Goal: Task Accomplishment & Management: Manage account settings

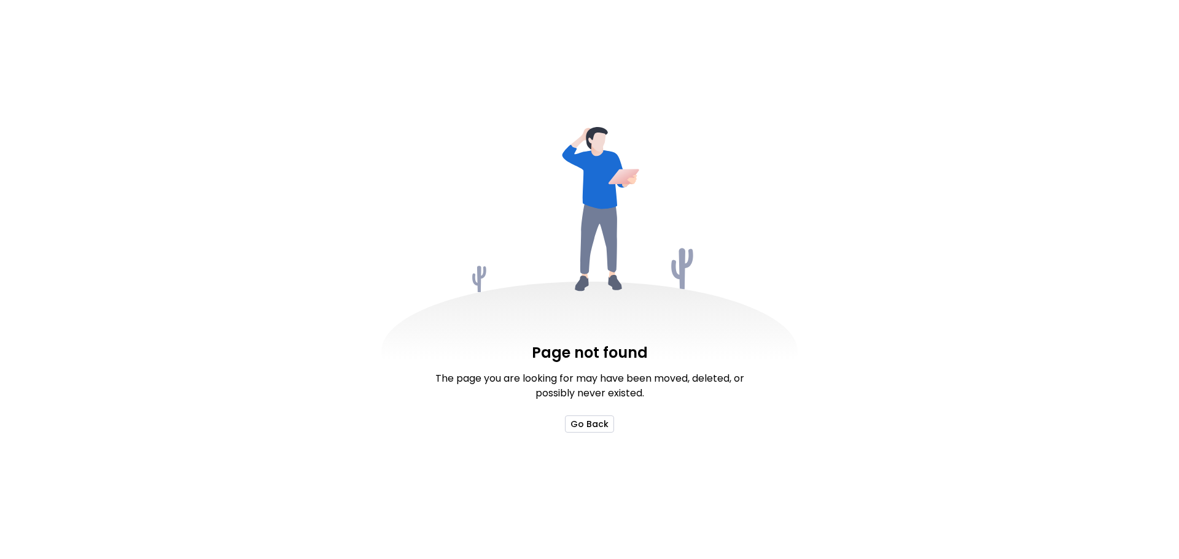
click at [577, 424] on button "Go Back" at bounding box center [589, 424] width 49 height 17
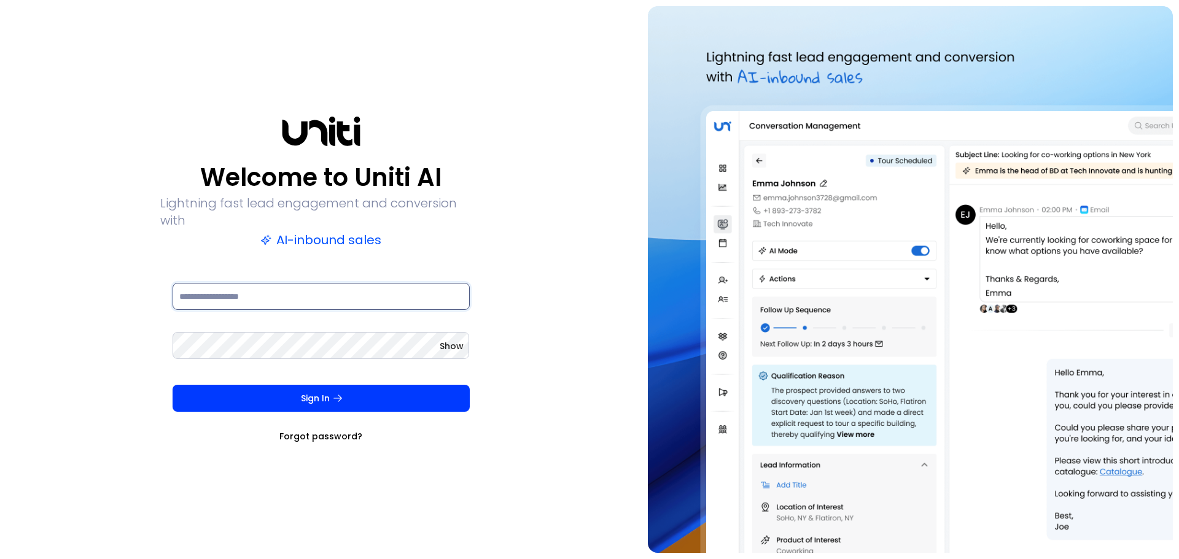
type input "**********"
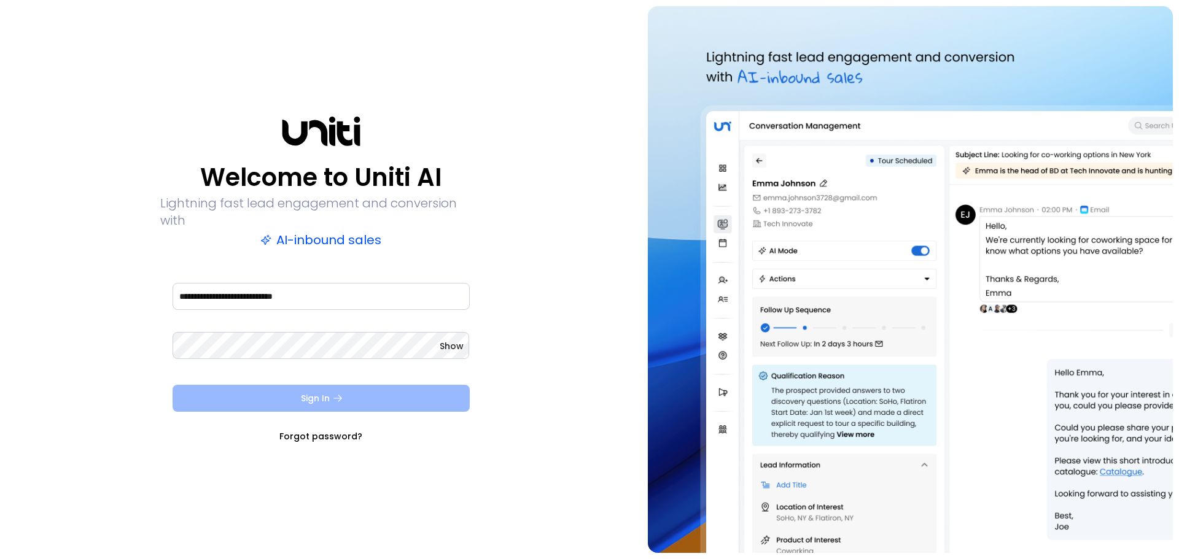
click at [371, 386] on button "Sign In" at bounding box center [321, 398] width 297 height 27
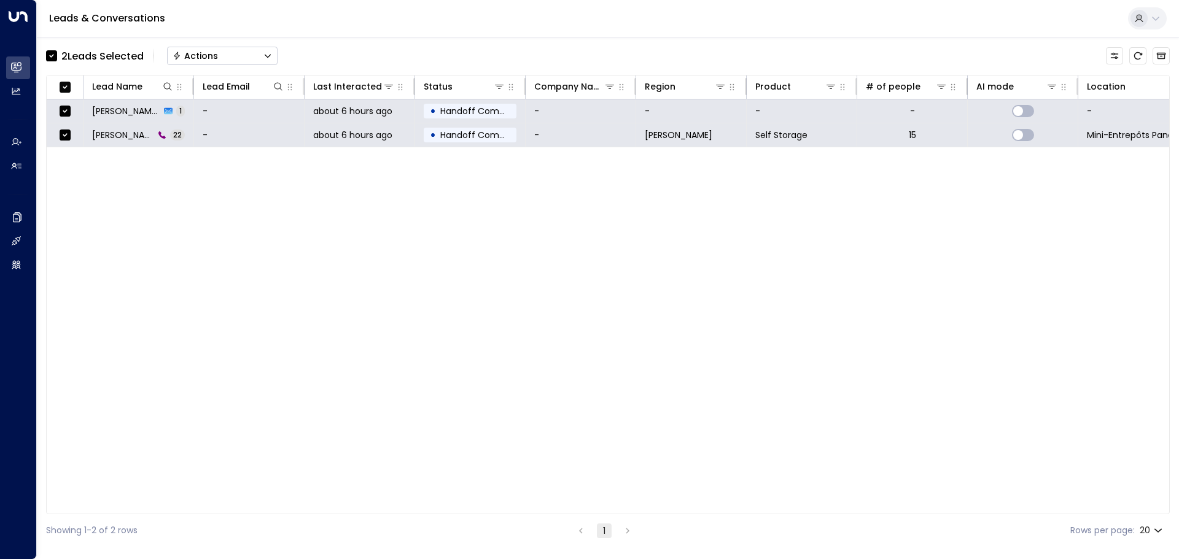
click at [187, 56] on div "Actions" at bounding box center [195, 55] width 45 height 11
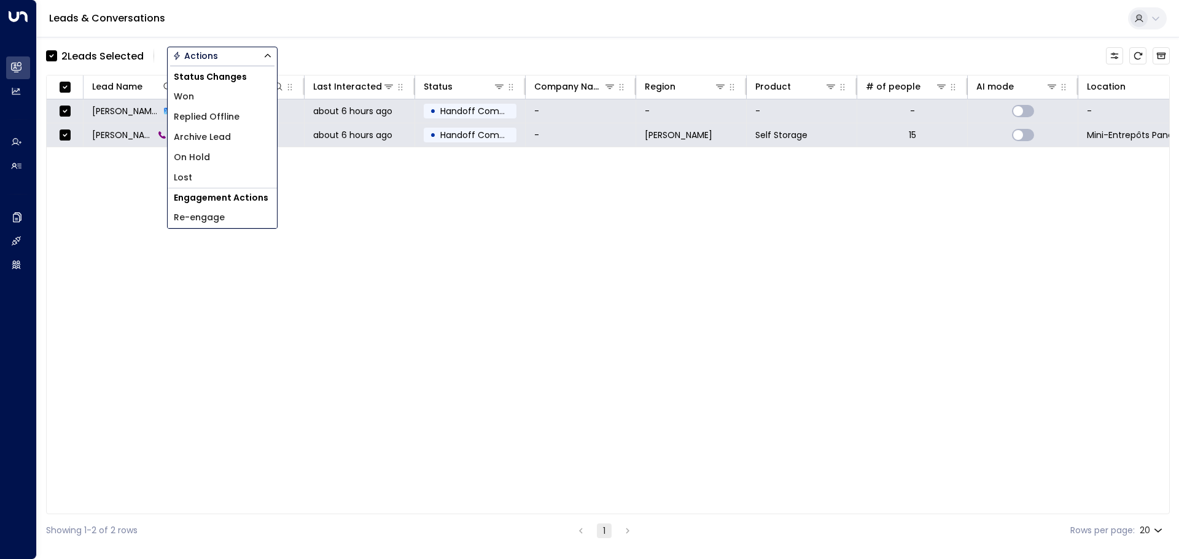
click at [227, 132] on span "Archive Lead" at bounding box center [202, 137] width 57 height 13
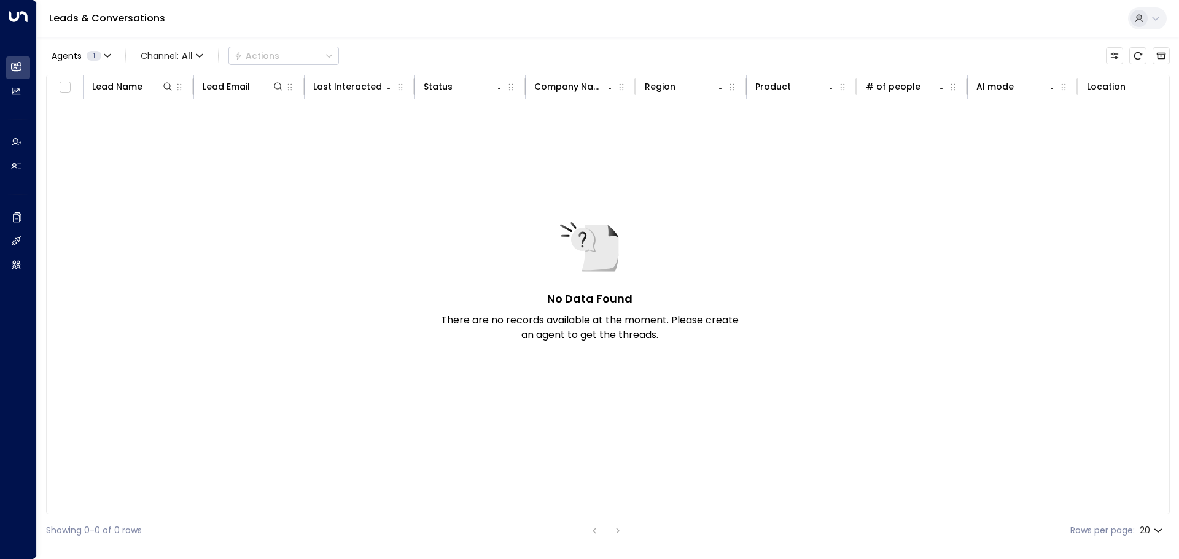
click at [375, 202] on div "No Data Found There are no records available at the moment. Please create an ag…" at bounding box center [770, 292] width 1446 height 387
click at [511, 240] on div "No Data Found There are no records available at the moment. Please create an ag…" at bounding box center [589, 280] width 307 height 126
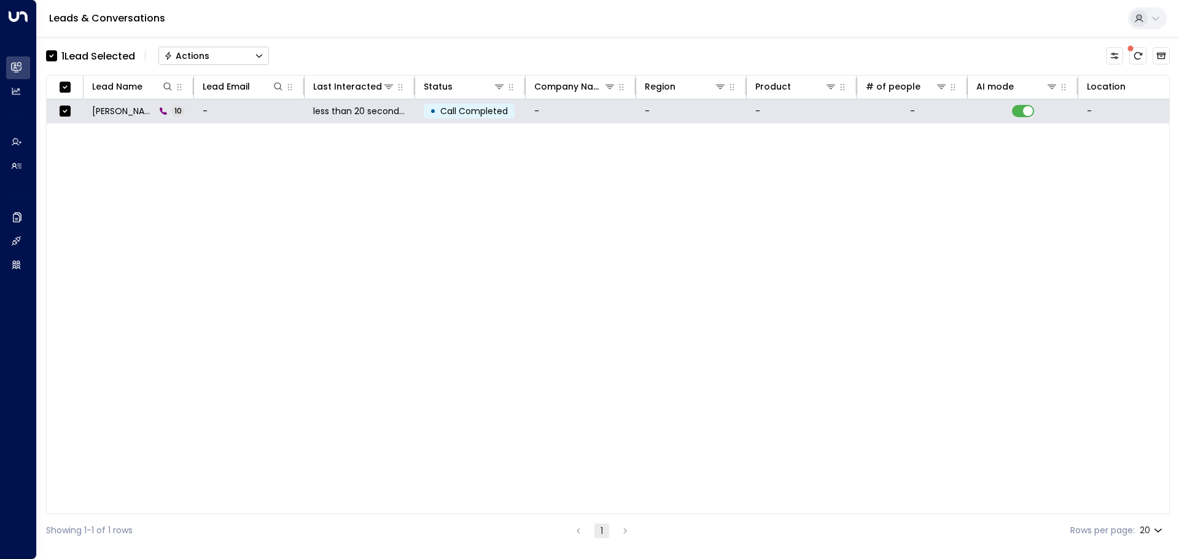
click at [168, 63] on button "Actions" at bounding box center [213, 56] width 111 height 18
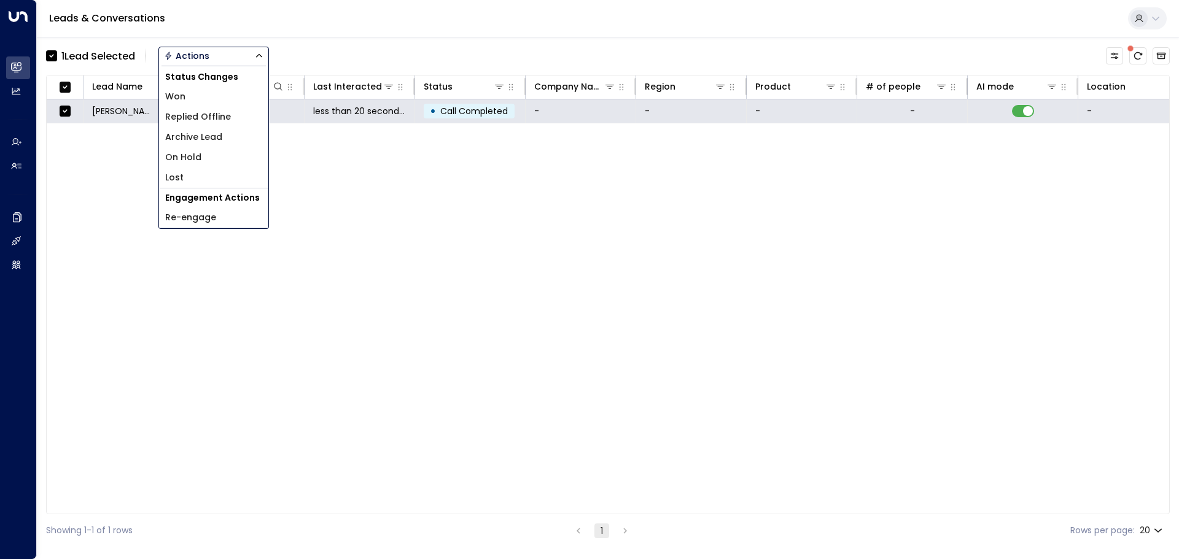
click at [669, 219] on div "Lead Name Lead Email Last Interacted Status Company Name Region Product # of pe…" at bounding box center [608, 295] width 1124 height 440
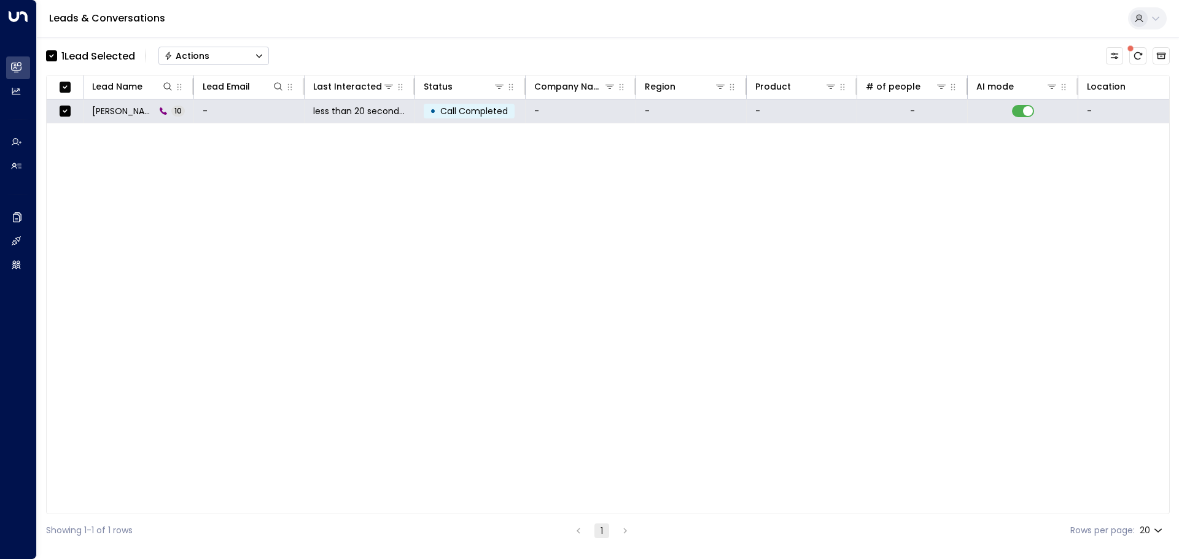
click at [191, 47] on button "Actions" at bounding box center [213, 56] width 111 height 18
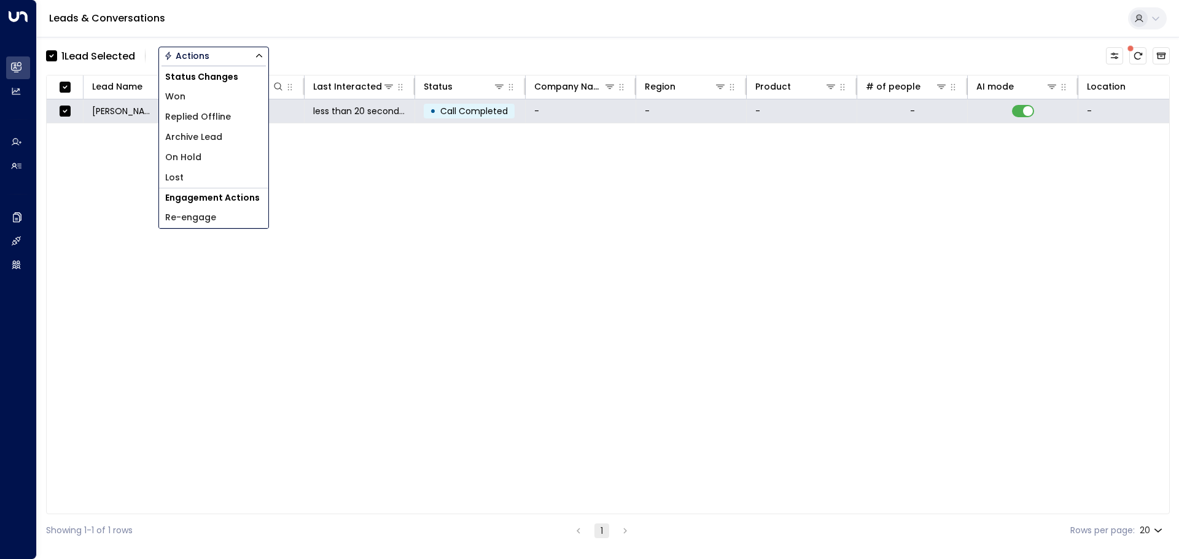
click at [206, 134] on span "Archive Lead" at bounding box center [193, 137] width 57 height 13
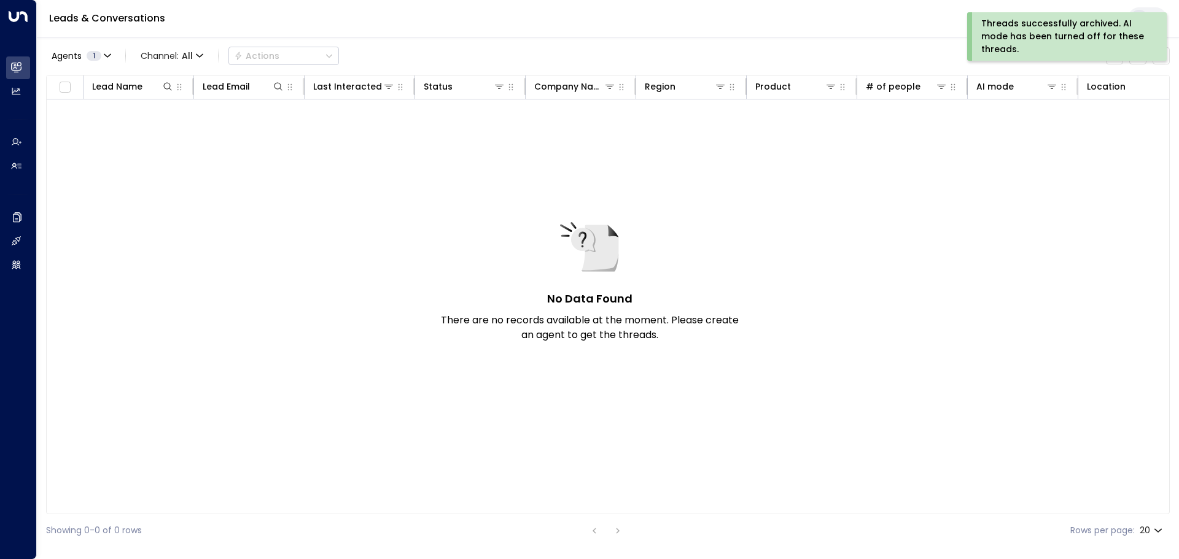
click at [258, 173] on div "No Data Found There are no records available at the moment. Please create an ag…" at bounding box center [770, 292] width 1446 height 387
click at [1087, 20] on div "Threads successfully archived. AI mode has been turned off for these threads." at bounding box center [1065, 36] width 169 height 39
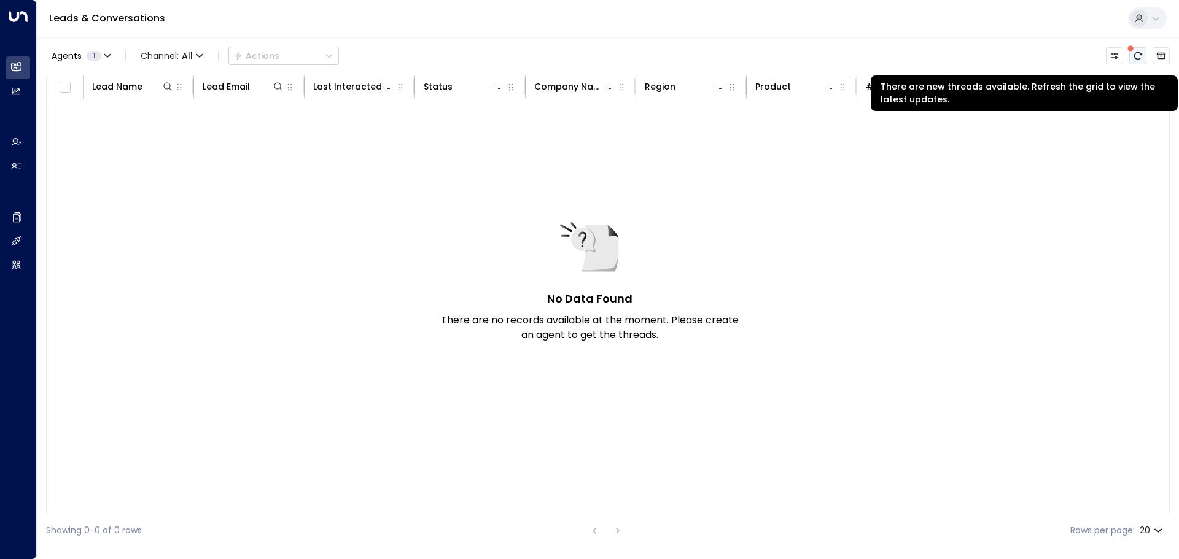
click at [1138, 55] on icon "There are new threads available. Refresh the grid to view the latest updates." at bounding box center [1138, 56] width 10 height 10
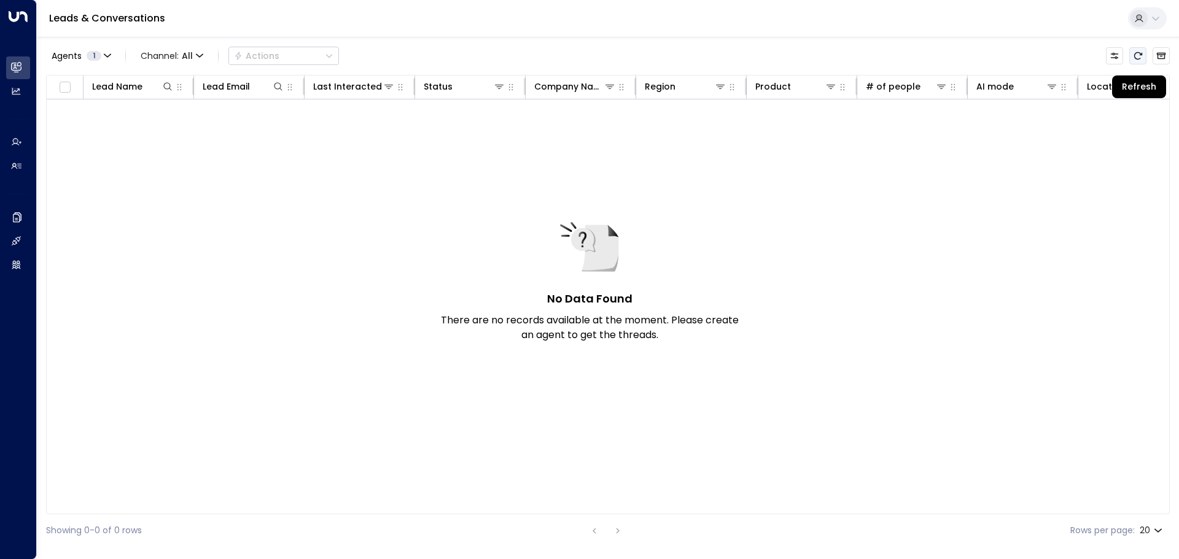
click at [1138, 55] on icon "Refresh" at bounding box center [1138, 56] width 10 height 10
click at [1163, 56] on icon "Archived Leads" at bounding box center [1161, 56] width 10 height 10
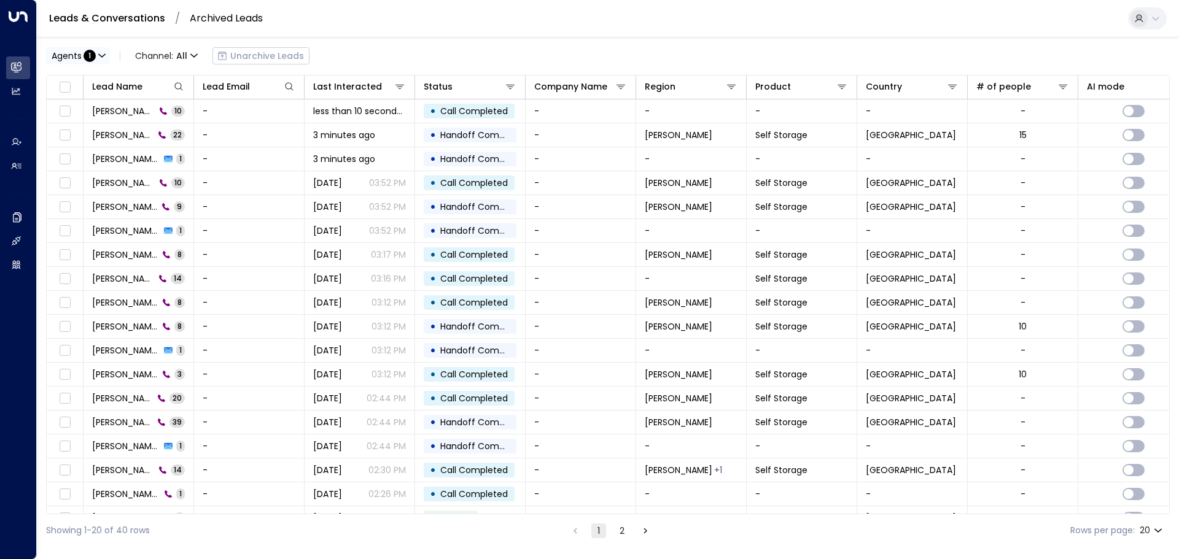
click at [99, 57] on icon "button" at bounding box center [101, 55] width 7 height 7
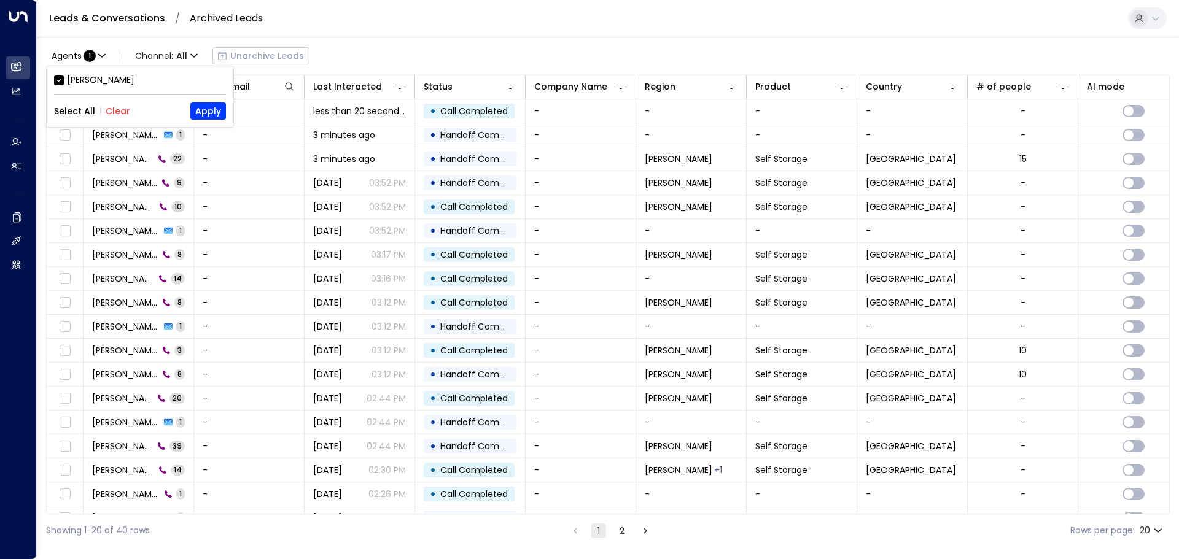
click at [532, 22] on div at bounding box center [589, 279] width 1179 height 559
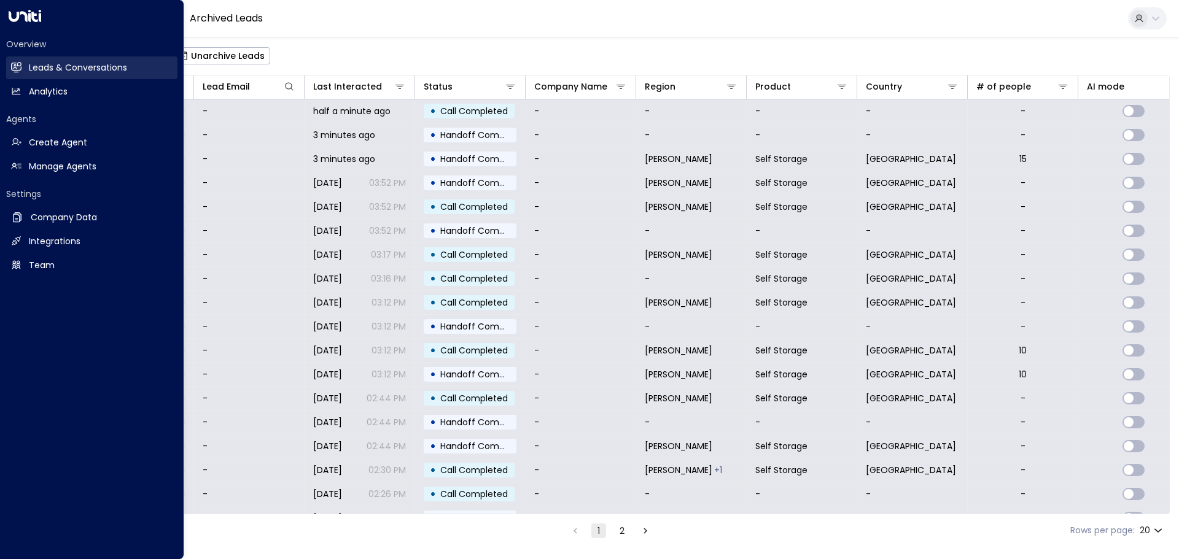
drag, startPoint x: 29, startPoint y: 46, endPoint x: 41, endPoint y: 56, distance: 15.7
click at [31, 46] on h2 "Overview" at bounding box center [91, 44] width 171 height 12
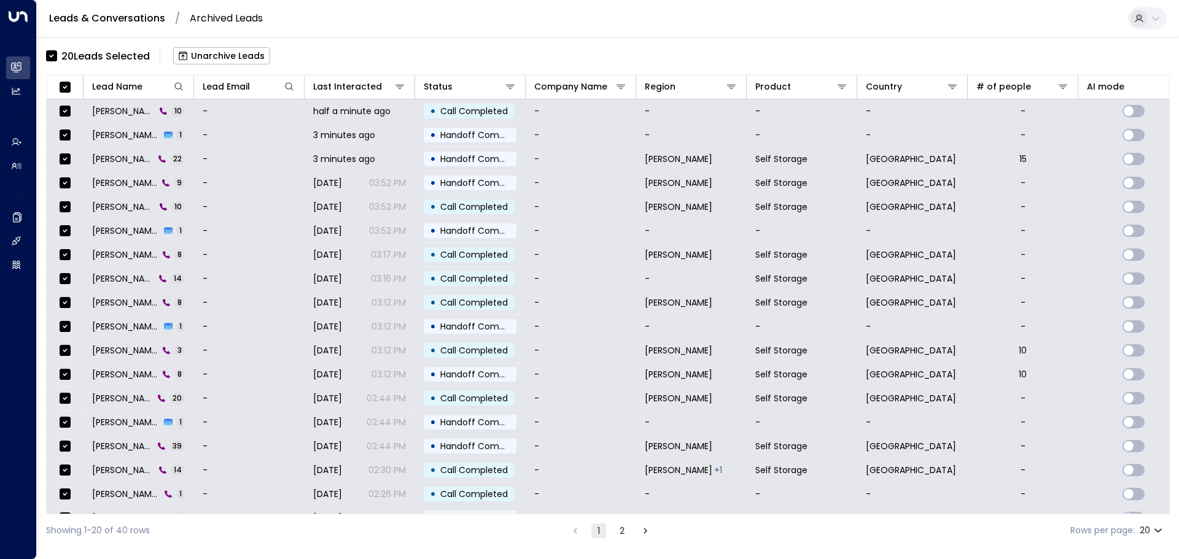
click at [257, 41] on div "20 Lead s Selected Unarchive Leads Lead Name Lead Email Last Interacted Status …" at bounding box center [608, 292] width 1124 height 510
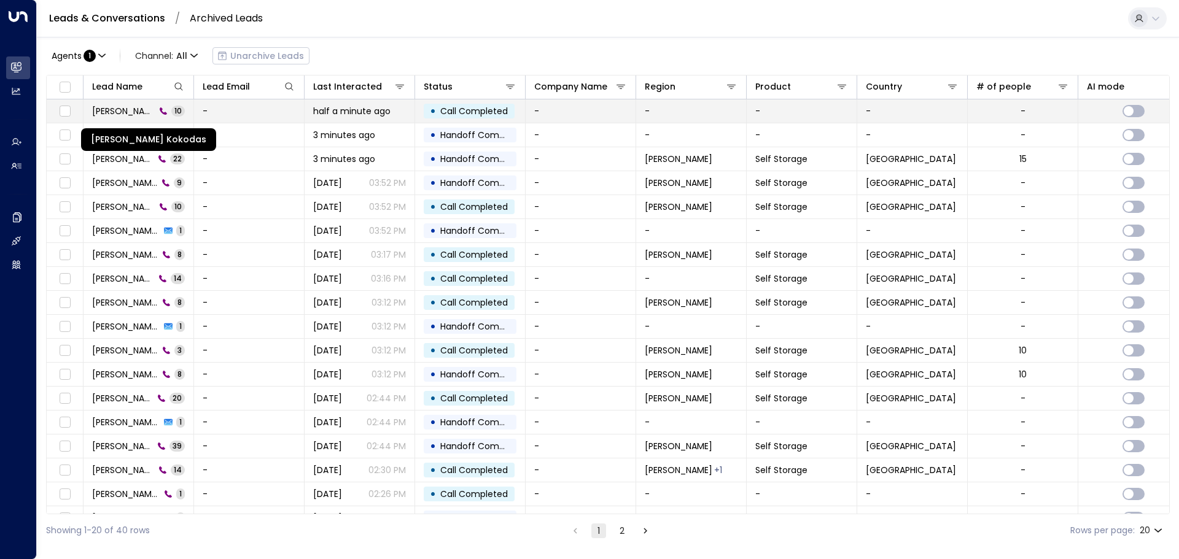
click at [127, 112] on span "[PERSON_NAME] Kokodas" at bounding box center [123, 111] width 63 height 12
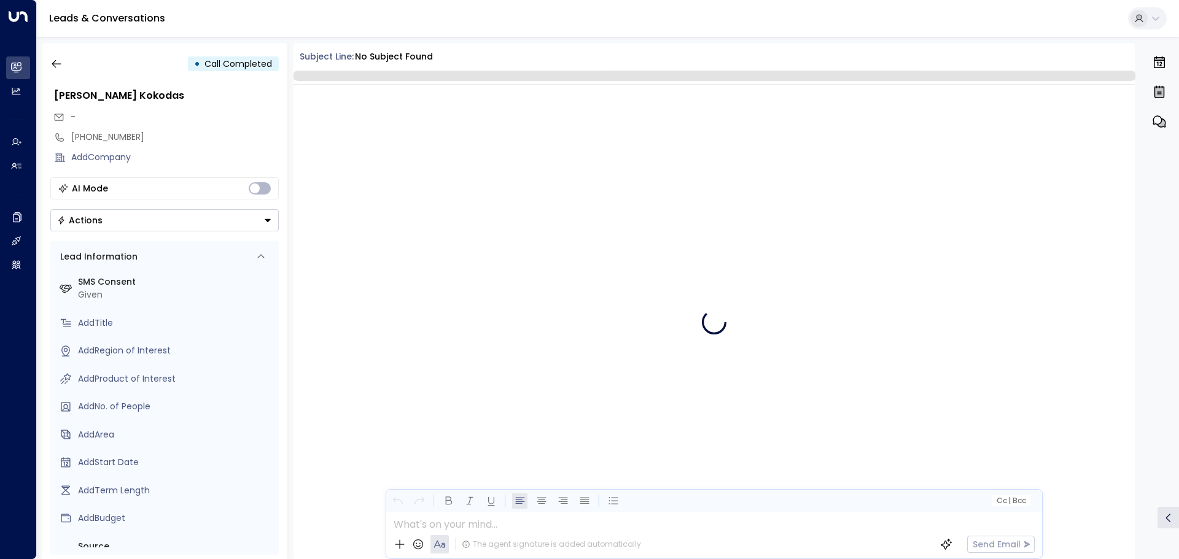
scroll to position [314, 0]
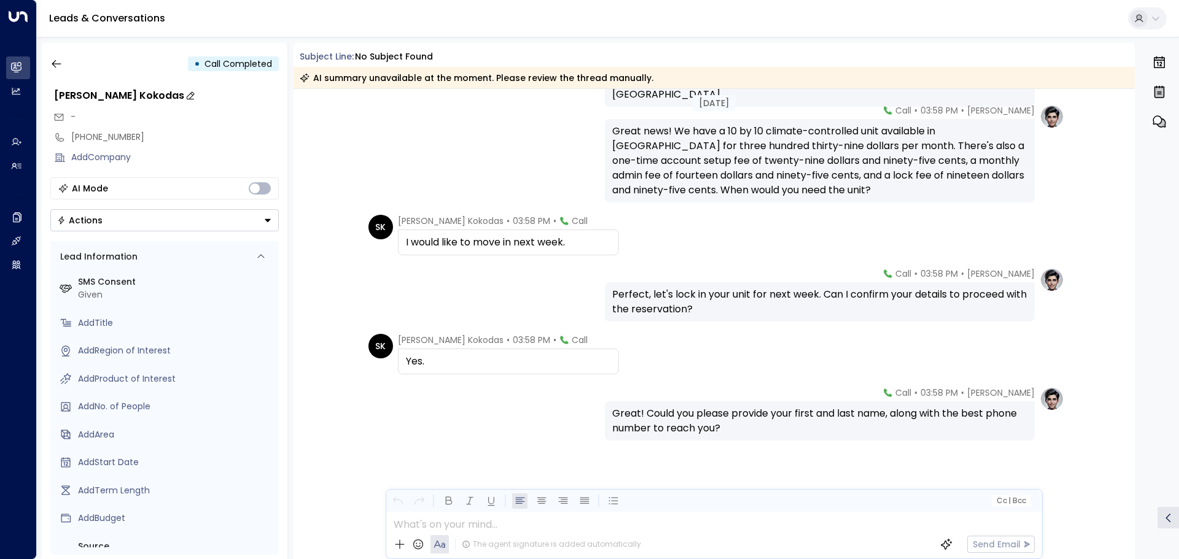
click at [63, 95] on div "[PERSON_NAME] Kokodas" at bounding box center [166, 95] width 225 height 15
click at [101, 101] on input "**********" at bounding box center [164, 95] width 221 height 15
click at [169, 14] on div "Leads & Conversations" at bounding box center [608, 18] width 1142 height 37
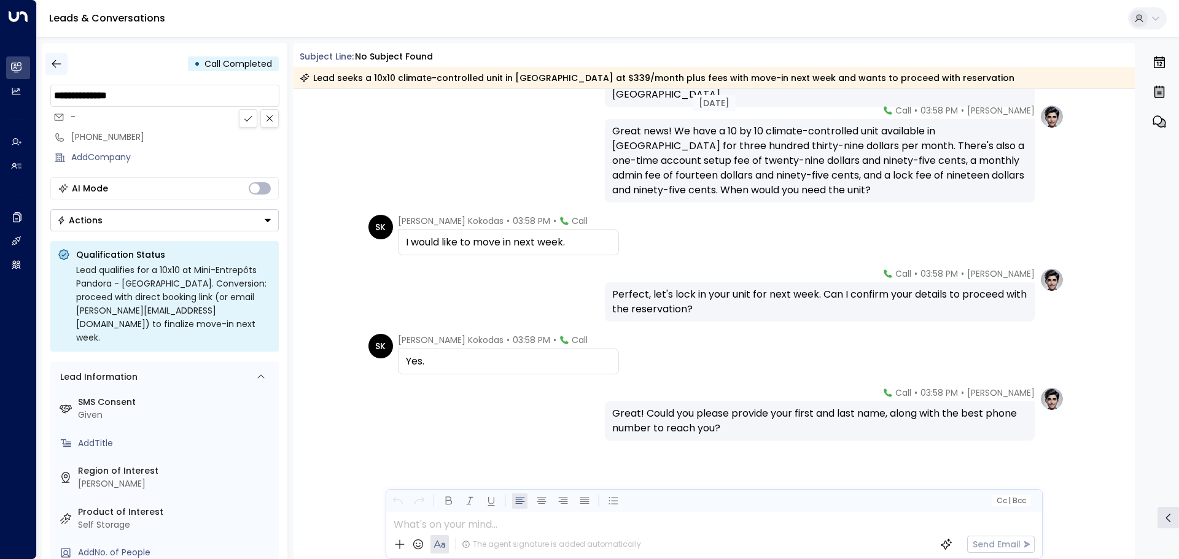
click at [58, 61] on icon "button" at bounding box center [56, 64] width 12 height 12
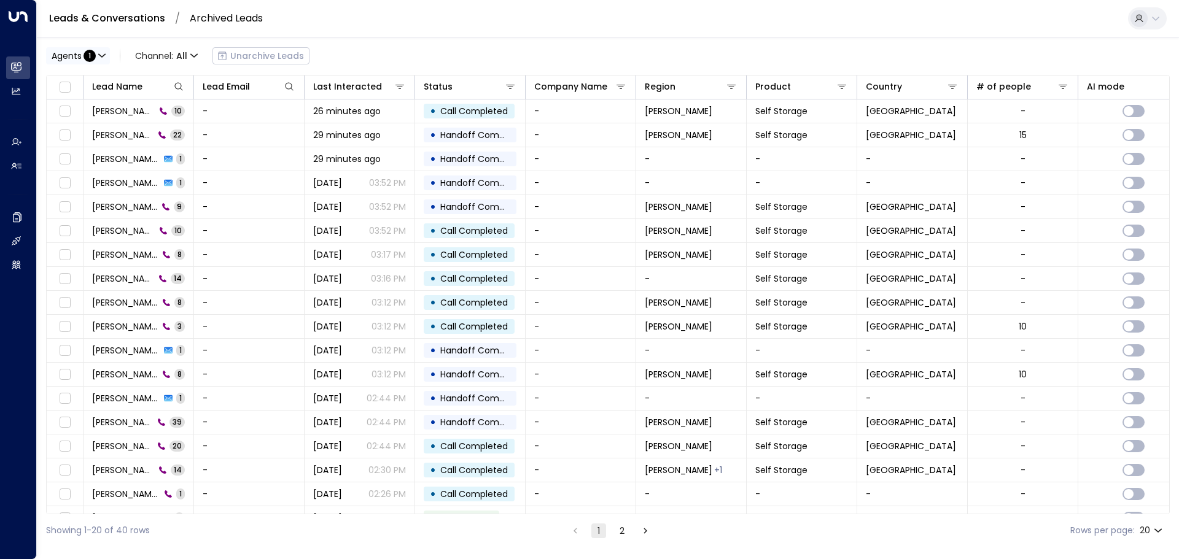
click at [99, 59] on icon "button" at bounding box center [101, 55] width 7 height 7
click at [117, 111] on button "Clear" at bounding box center [118, 111] width 25 height 10
click at [87, 36] on div at bounding box center [589, 279] width 1179 height 559
click at [76, 53] on span "Agents" at bounding box center [67, 56] width 30 height 9
click at [120, 29] on div at bounding box center [589, 279] width 1179 height 559
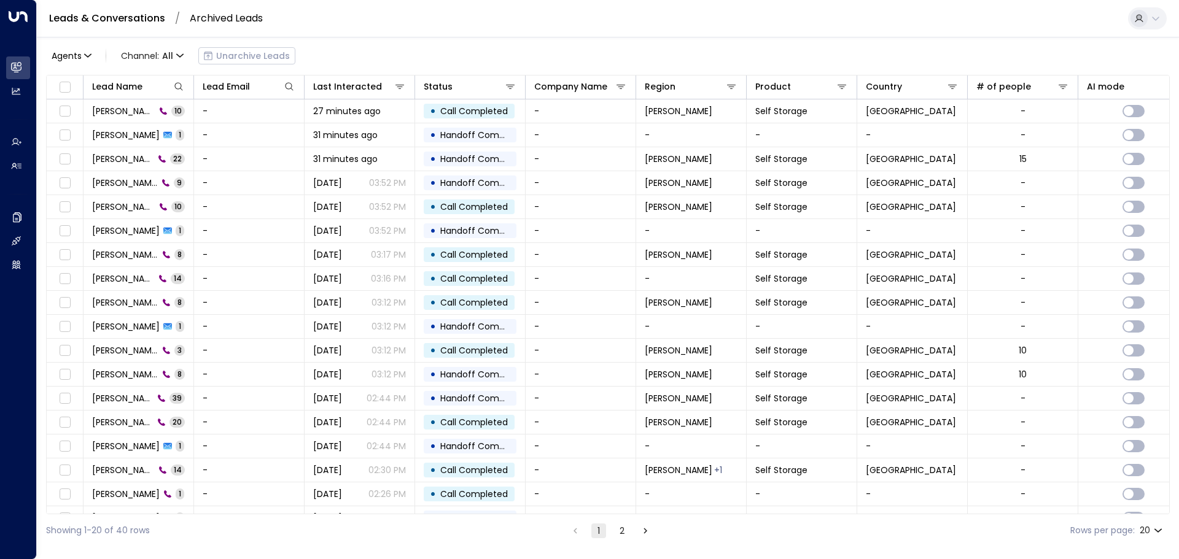
click at [163, 20] on ol "Leads & Conversations / Archived Leads" at bounding box center [156, 18] width 214 height 11
click at [144, 20] on link "Leads & Conversations" at bounding box center [107, 18] width 116 height 14
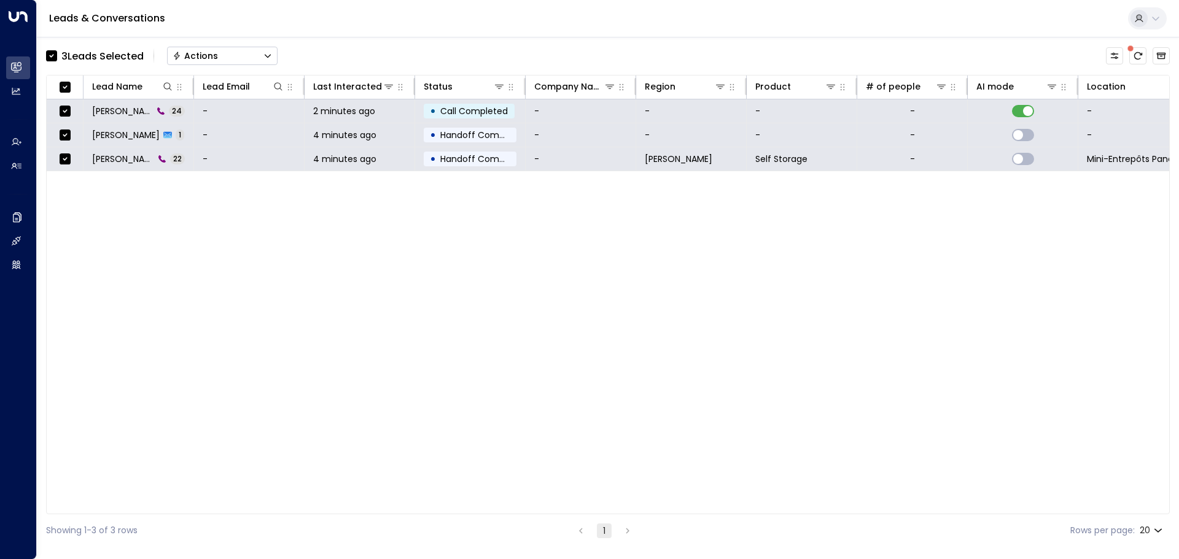
click at [254, 58] on button "Actions" at bounding box center [222, 56] width 111 height 18
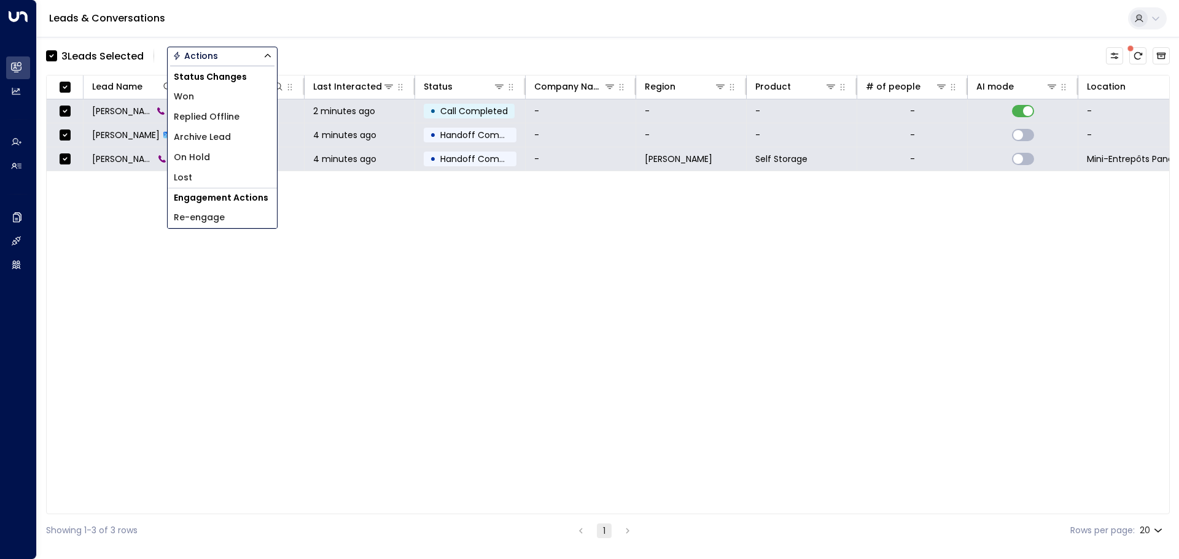
click at [237, 136] on li "Archive Lead" at bounding box center [222, 137] width 109 height 20
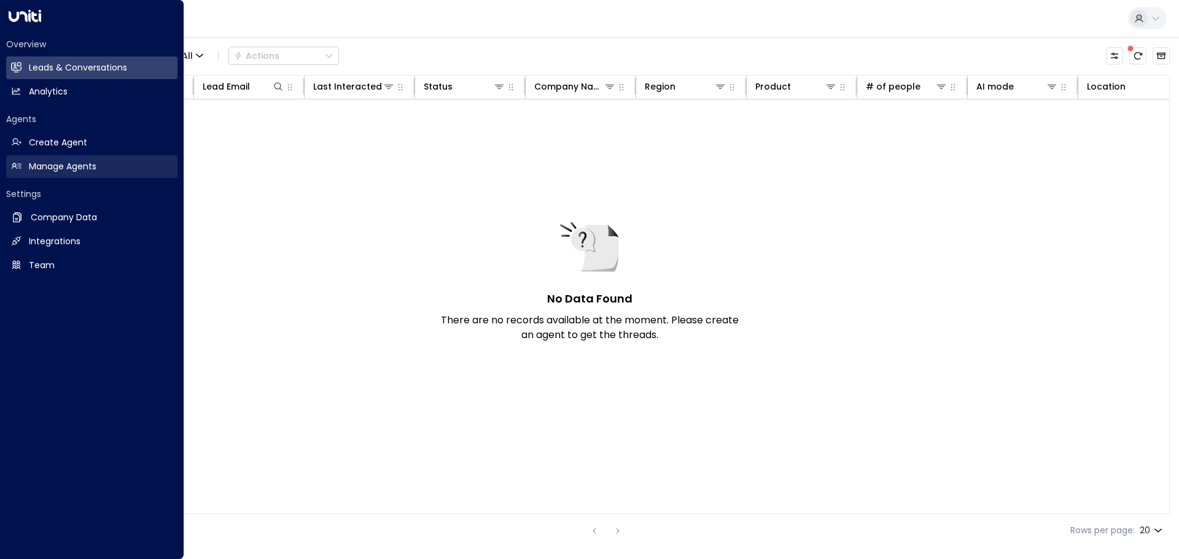
click at [39, 174] on link "Manage Agents Manage Agents" at bounding box center [91, 166] width 171 height 23
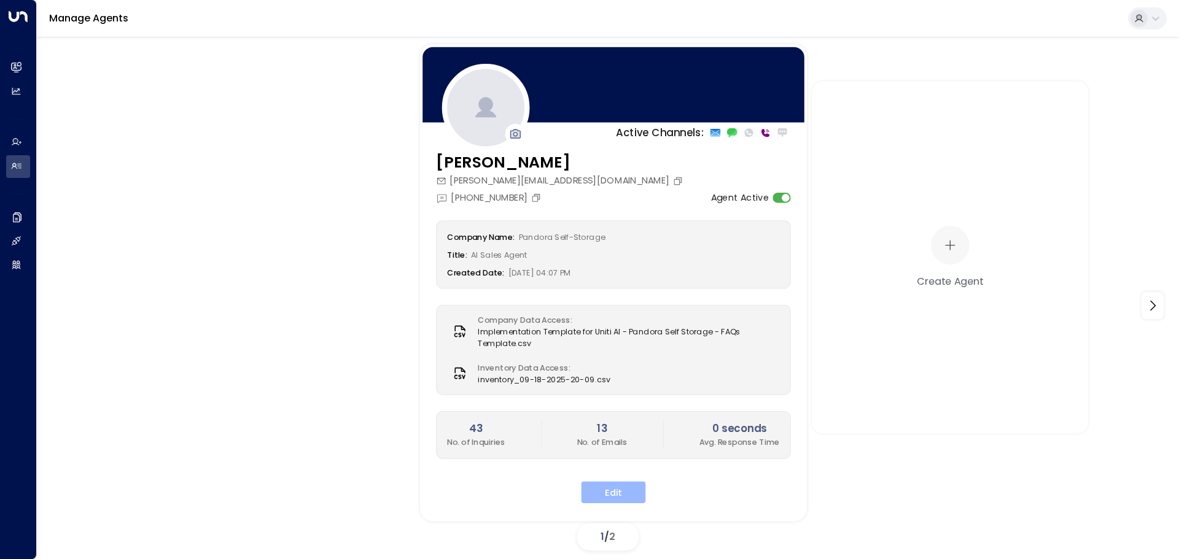
click at [597, 483] on button "Edit" at bounding box center [613, 492] width 64 height 22
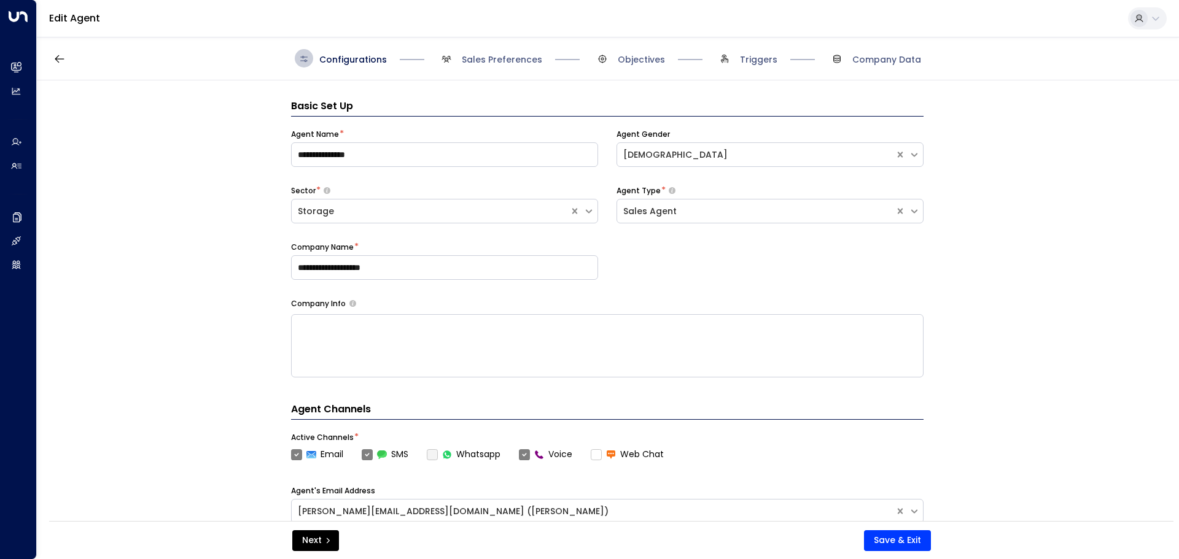
scroll to position [18, 0]
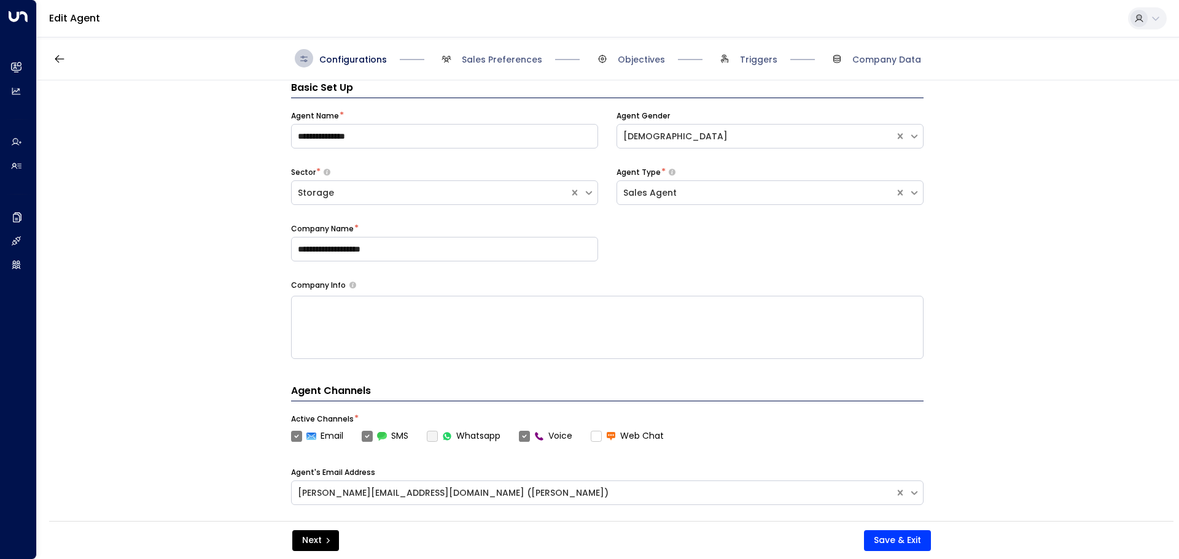
click at [497, 71] on div "Configurations Sales Preferences Objectives Triggers Company Data" at bounding box center [608, 59] width 1142 height 44
click at [495, 60] on span "Sales Preferences" at bounding box center [502, 59] width 80 height 12
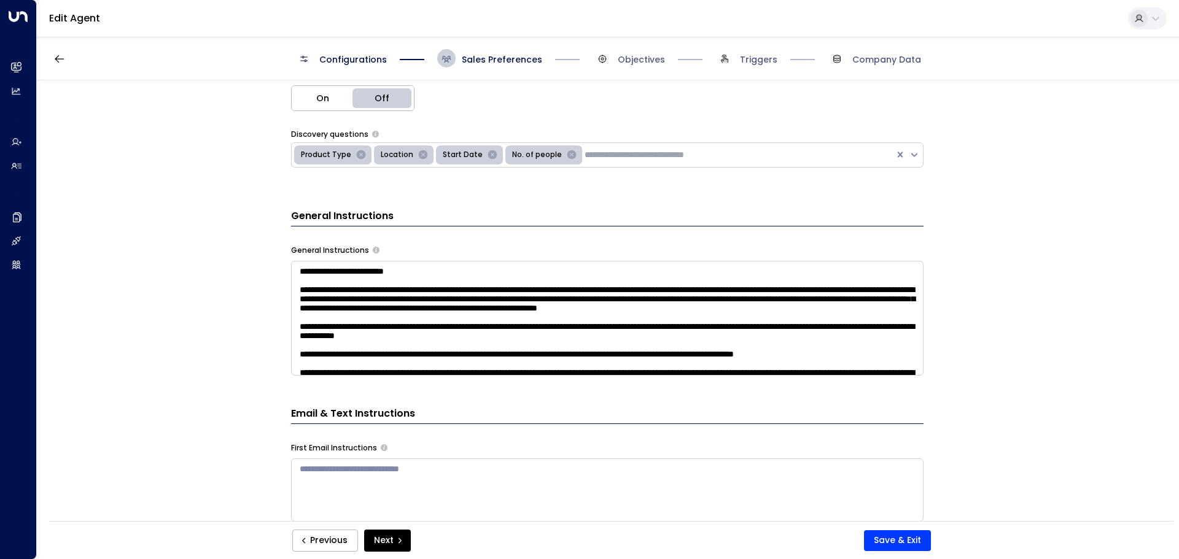
scroll to position [325, 0]
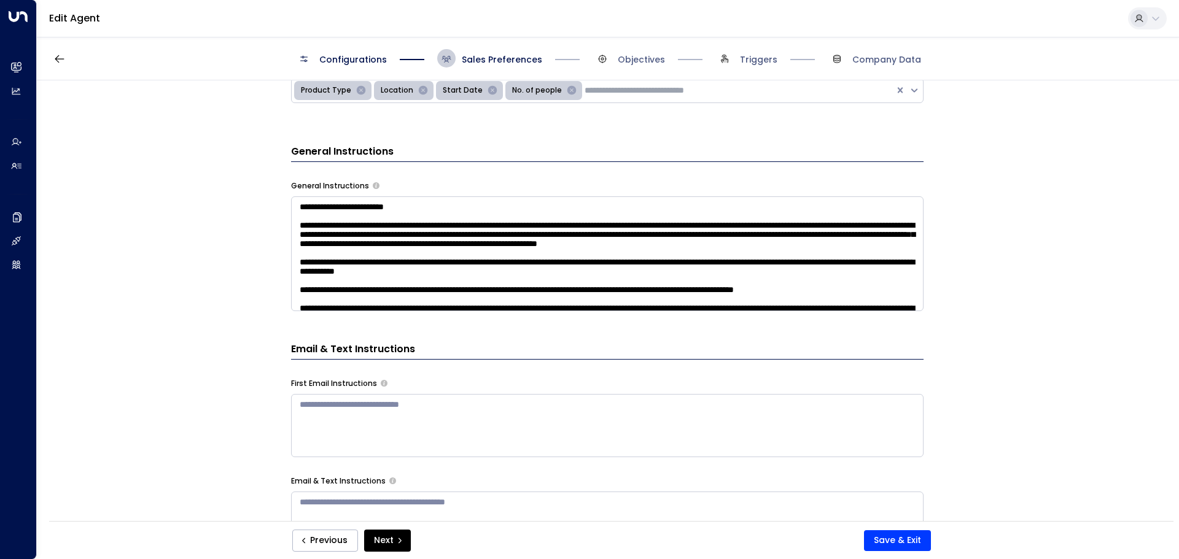
click at [643, 254] on textarea at bounding box center [607, 253] width 632 height 115
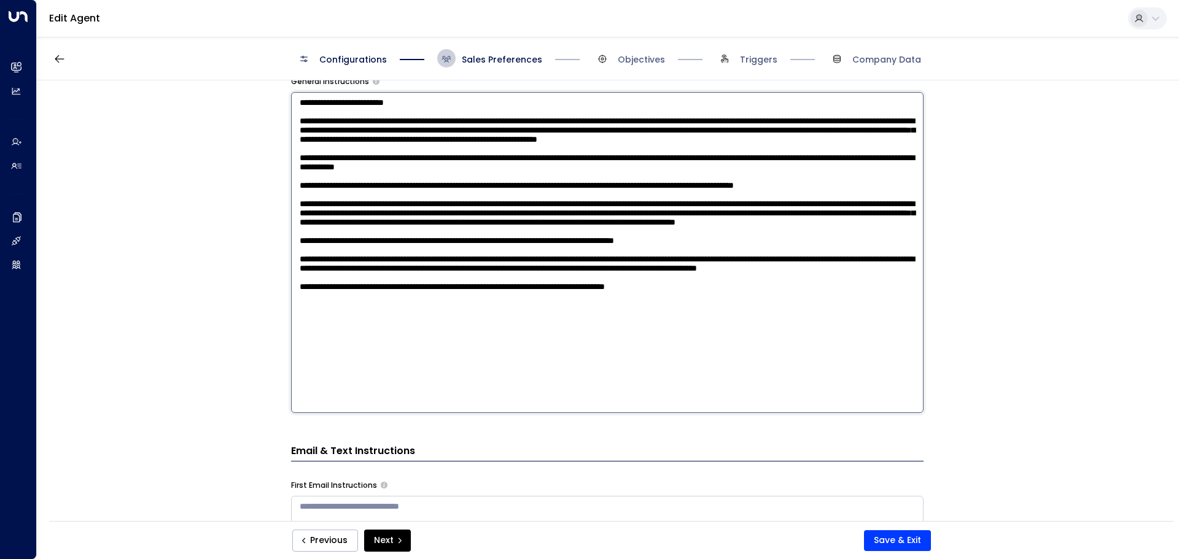
scroll to position [571, 0]
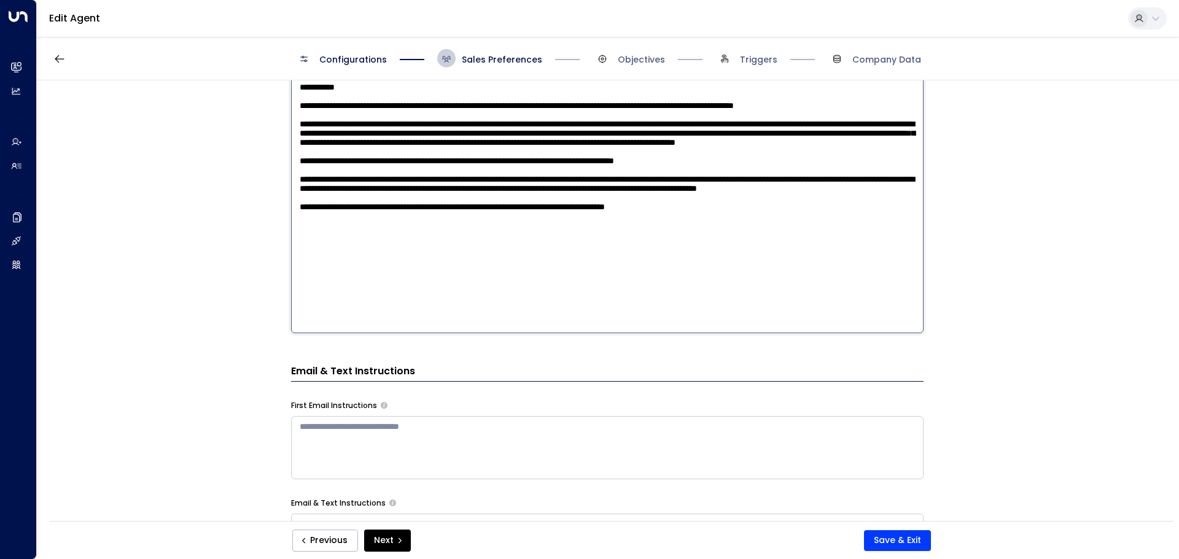
click at [771, 329] on textarea at bounding box center [607, 172] width 632 height 321
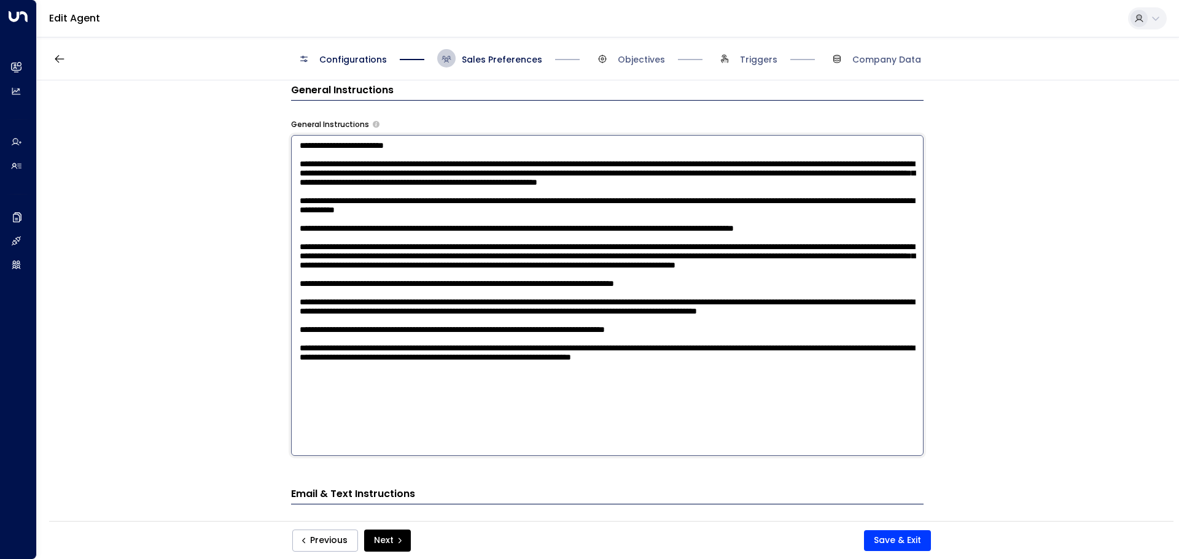
scroll to position [45, 0]
type textarea "**********"
click at [885, 540] on button "Save & Exit" at bounding box center [897, 540] width 67 height 21
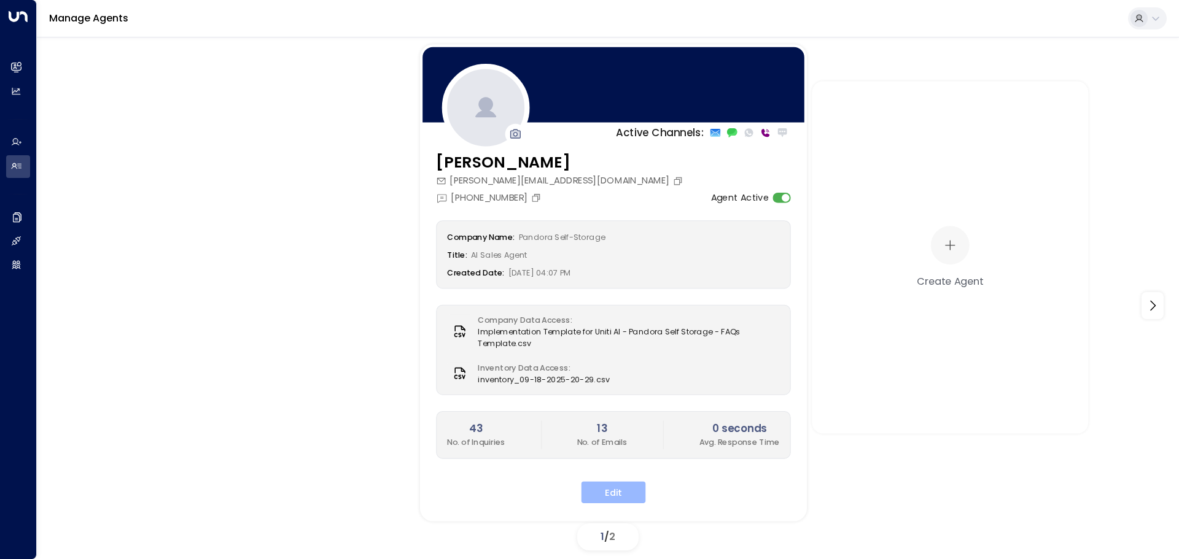
click at [627, 492] on button "Edit" at bounding box center [613, 492] width 64 height 22
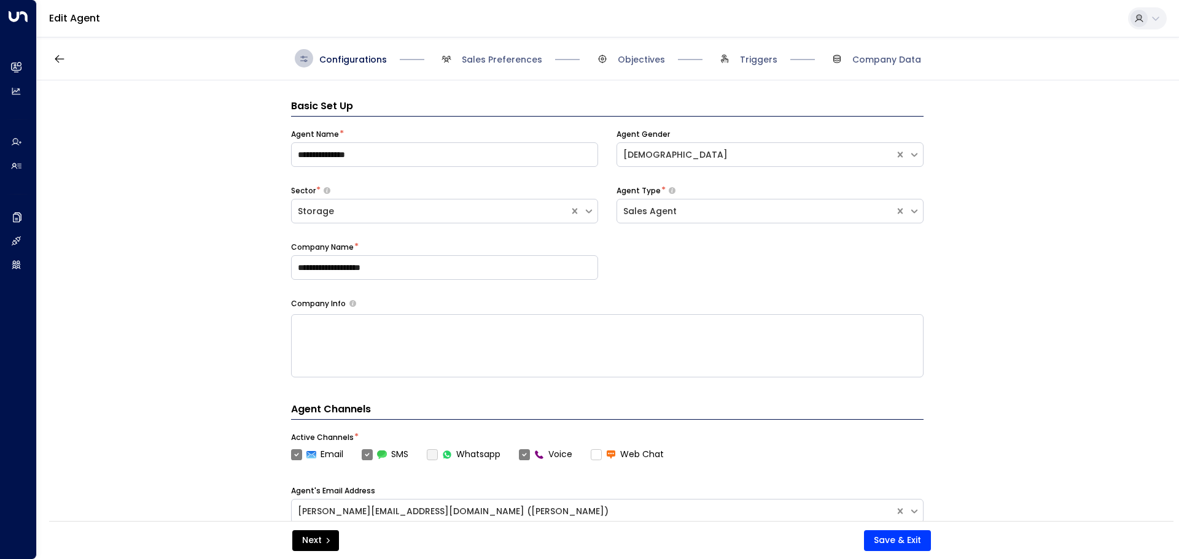
click at [535, 70] on div "Configurations Sales Preferences Objectives Triggers Company Data" at bounding box center [608, 59] width 1142 height 44
click at [518, 41] on div "Configurations Sales Preferences Objectives Triggers Company Data" at bounding box center [608, 59] width 1142 height 44
click at [511, 59] on span "Sales Preferences" at bounding box center [502, 59] width 80 height 12
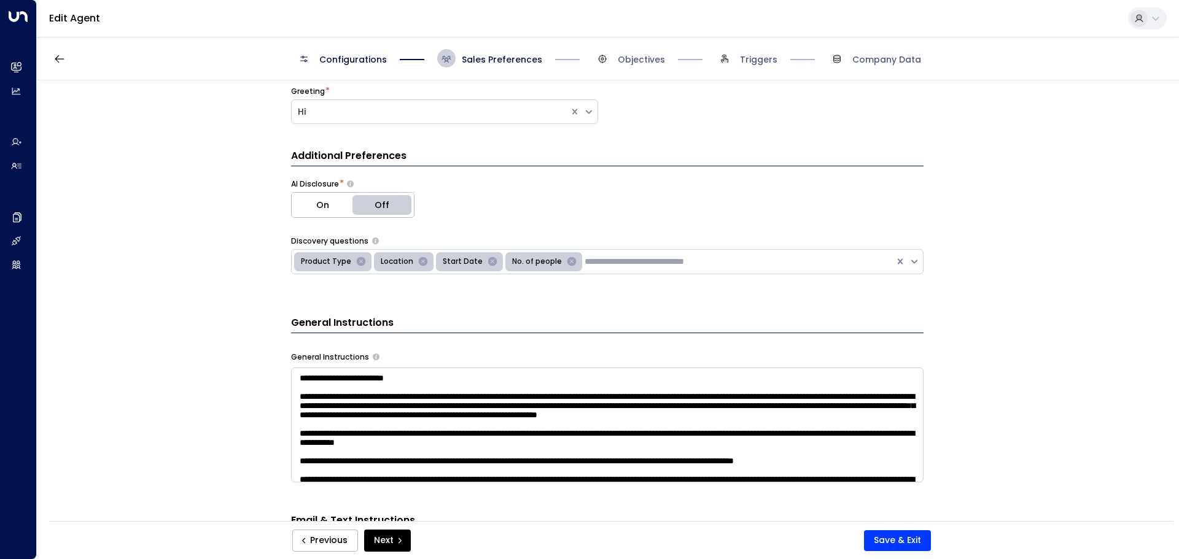
scroll to position [325, 0]
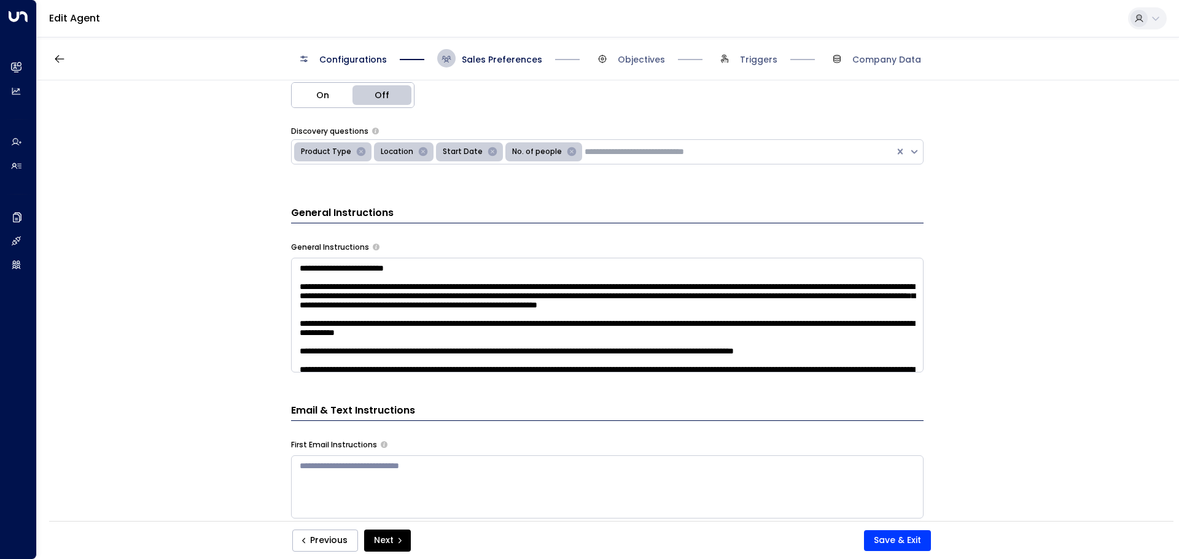
click at [405, 347] on textarea at bounding box center [607, 315] width 632 height 115
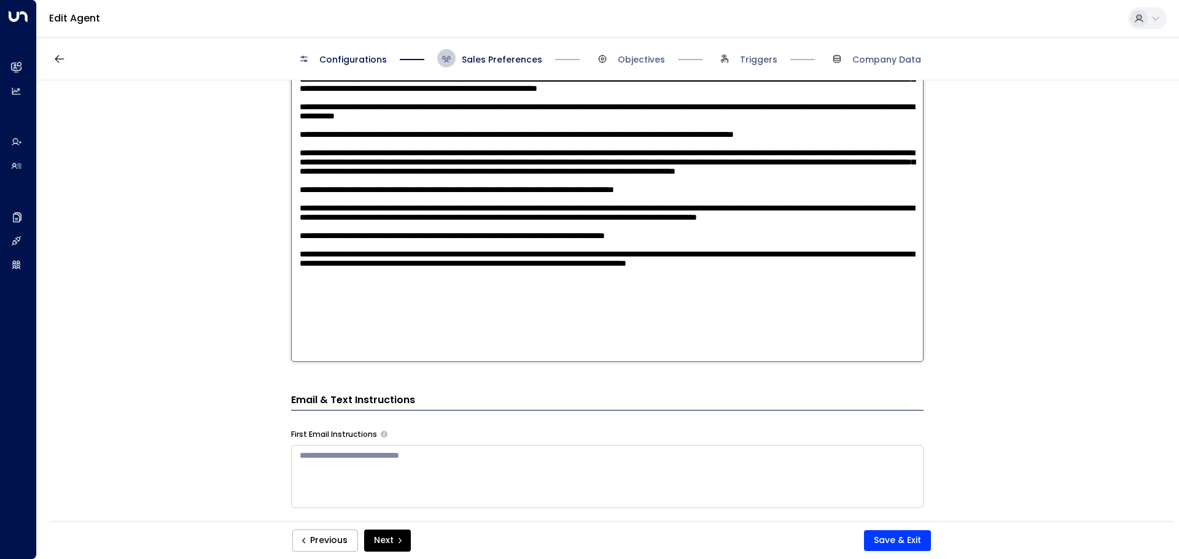
scroll to position [571, 0]
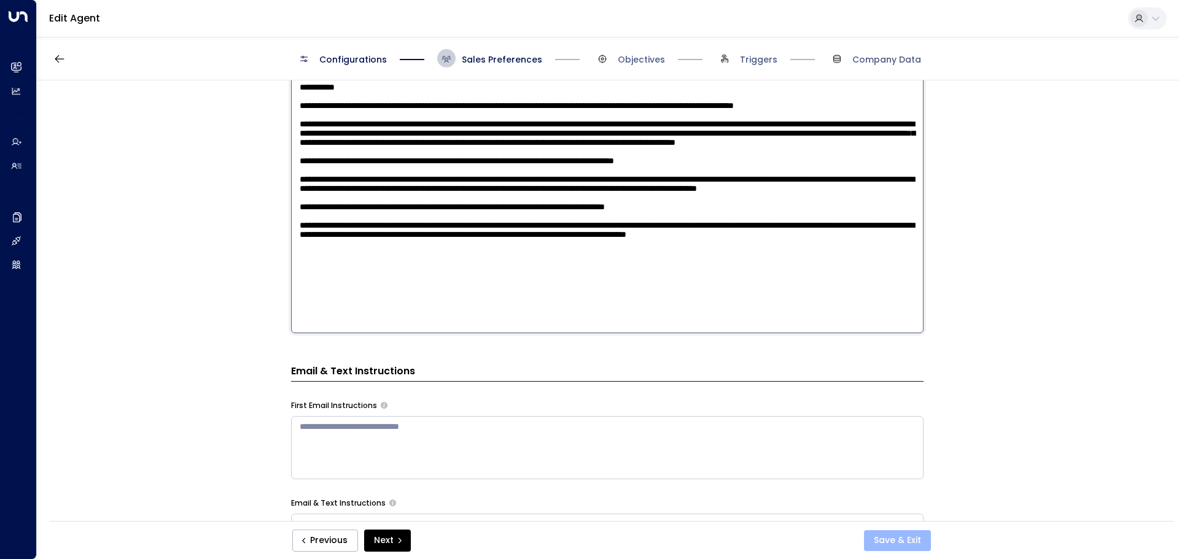
click at [914, 539] on button "Save & Exit" at bounding box center [897, 540] width 67 height 21
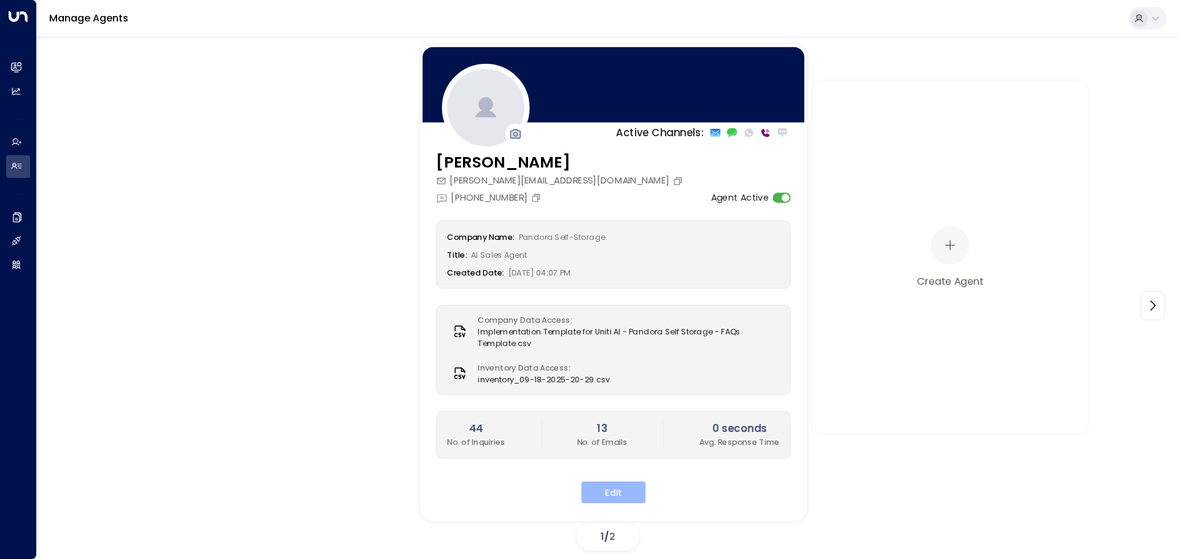
click at [633, 491] on button "Edit" at bounding box center [613, 492] width 64 height 22
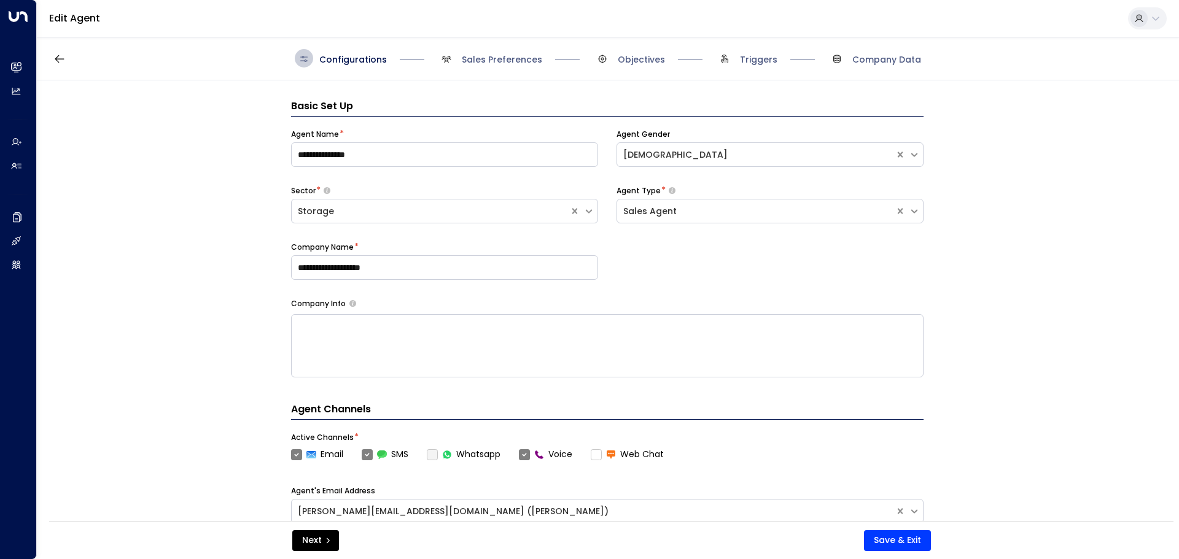
scroll to position [18, 0]
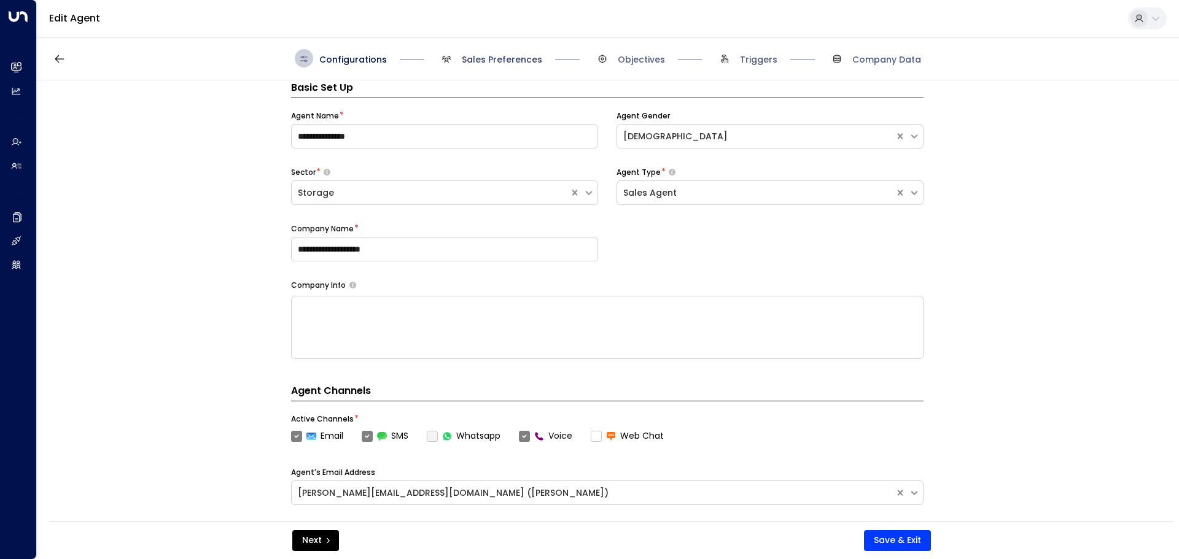
click at [491, 64] on span "Sales Preferences" at bounding box center [502, 59] width 80 height 12
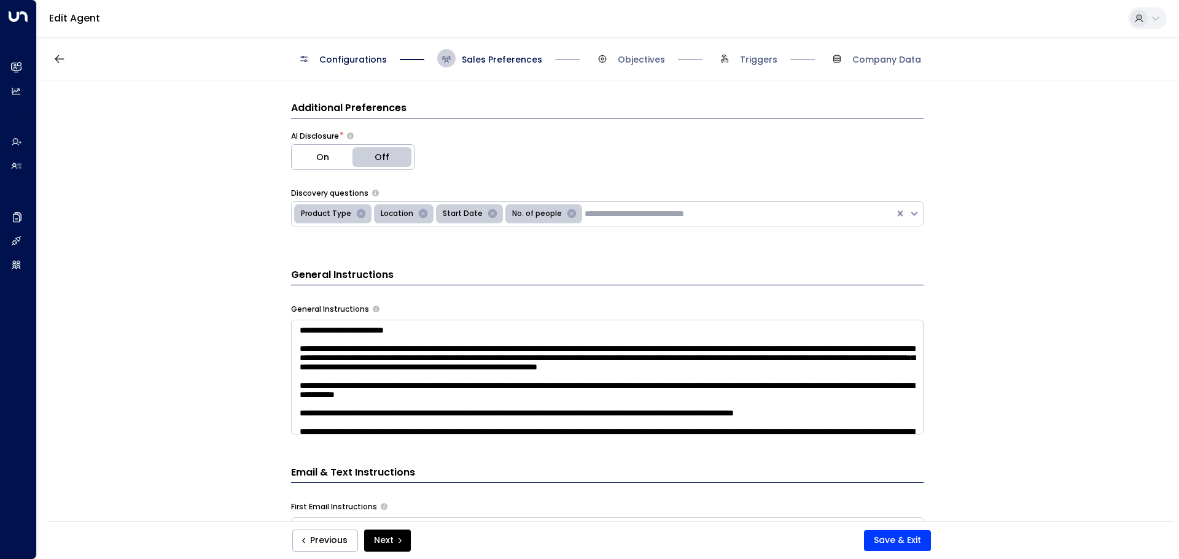
scroll to position [264, 0]
click at [798, 387] on textarea at bounding box center [607, 376] width 632 height 115
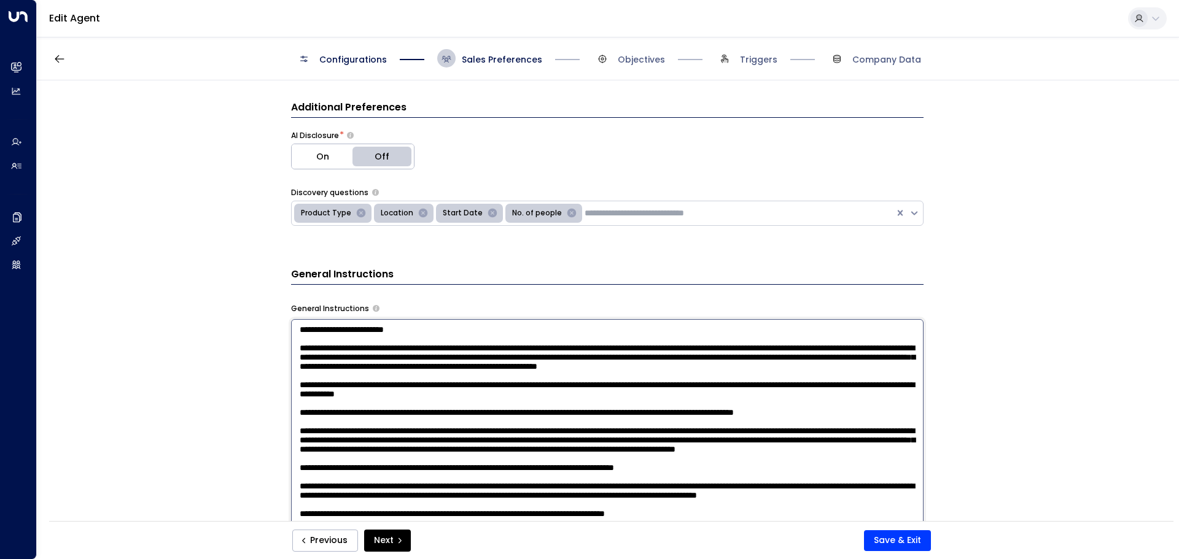
scroll to position [0, 0]
click at [514, 390] on textarea at bounding box center [607, 479] width 632 height 321
click at [485, 395] on textarea at bounding box center [607, 479] width 632 height 321
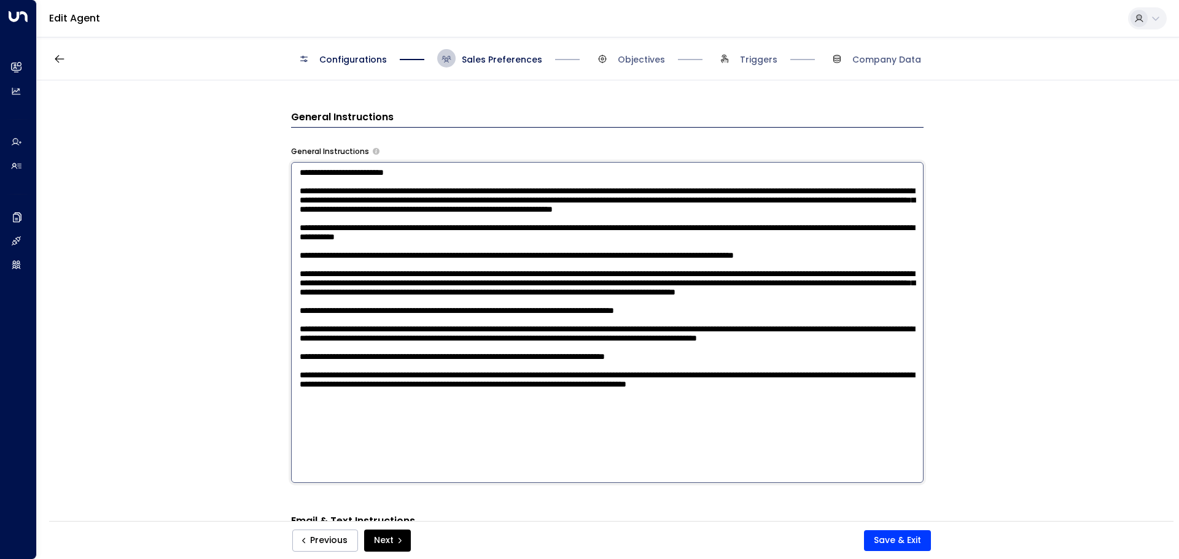
scroll to position [448, 0]
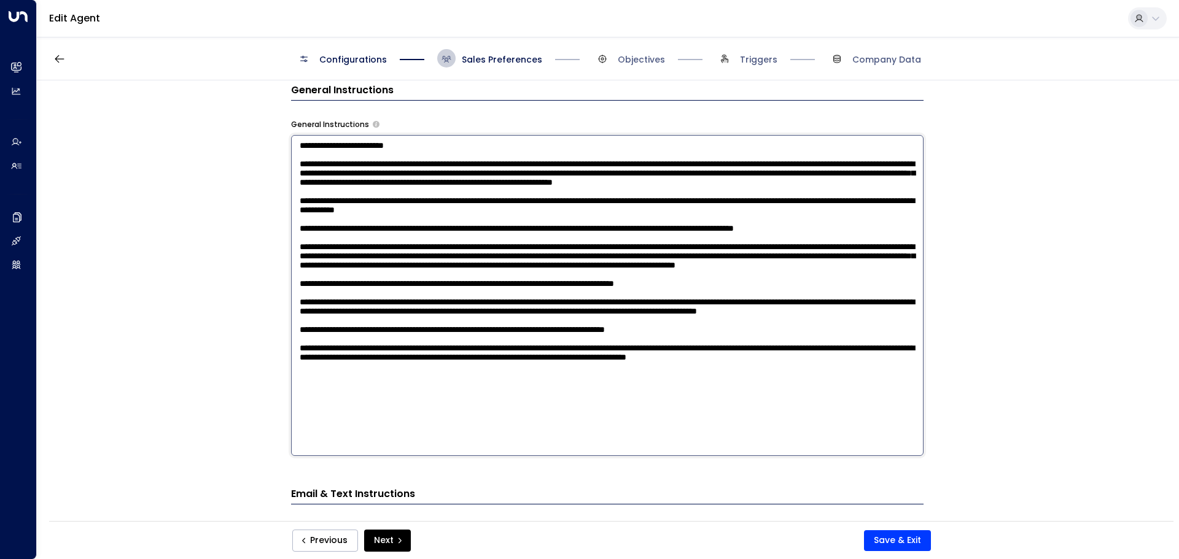
click at [742, 441] on textarea at bounding box center [607, 295] width 632 height 321
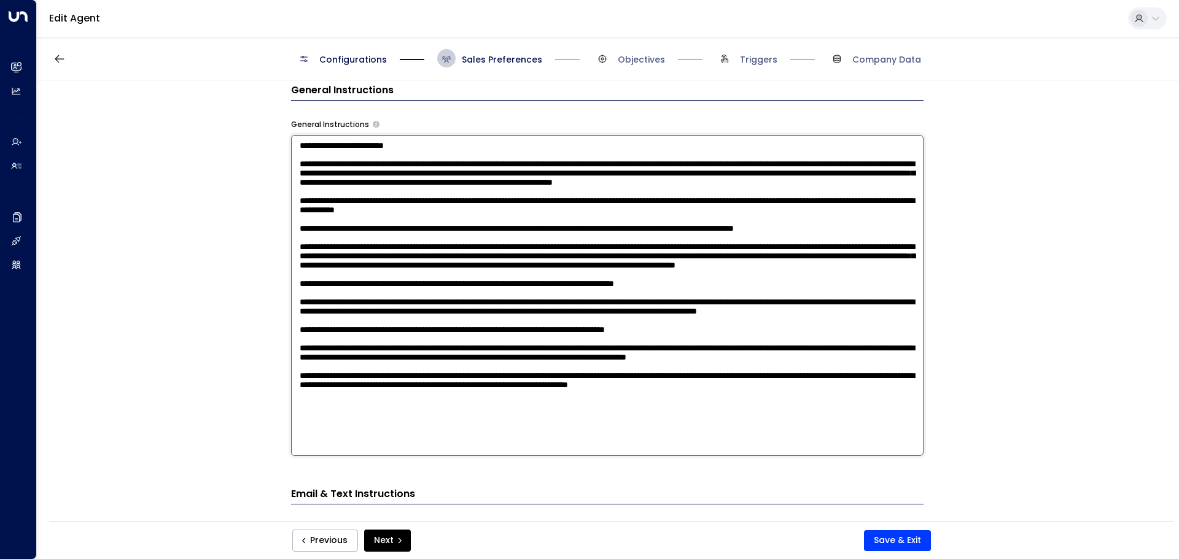
scroll to position [97, 0]
click at [411, 445] on textarea at bounding box center [607, 295] width 632 height 321
type textarea "**********"
click at [895, 537] on button "Save & Exit" at bounding box center [897, 540] width 67 height 21
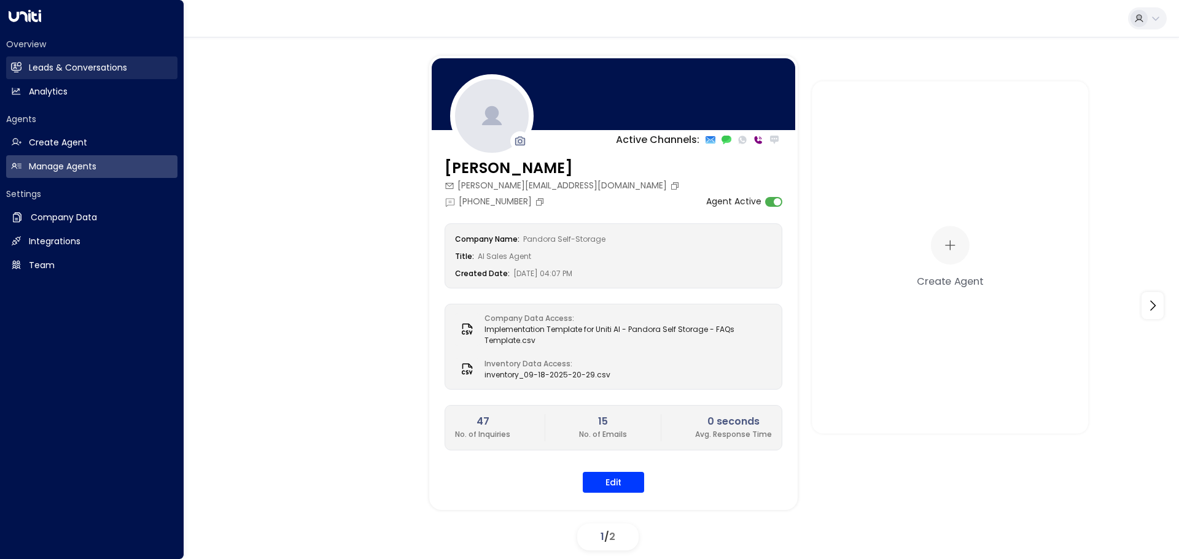
click at [51, 74] on h2 "Leads & Conversations" at bounding box center [78, 67] width 98 height 13
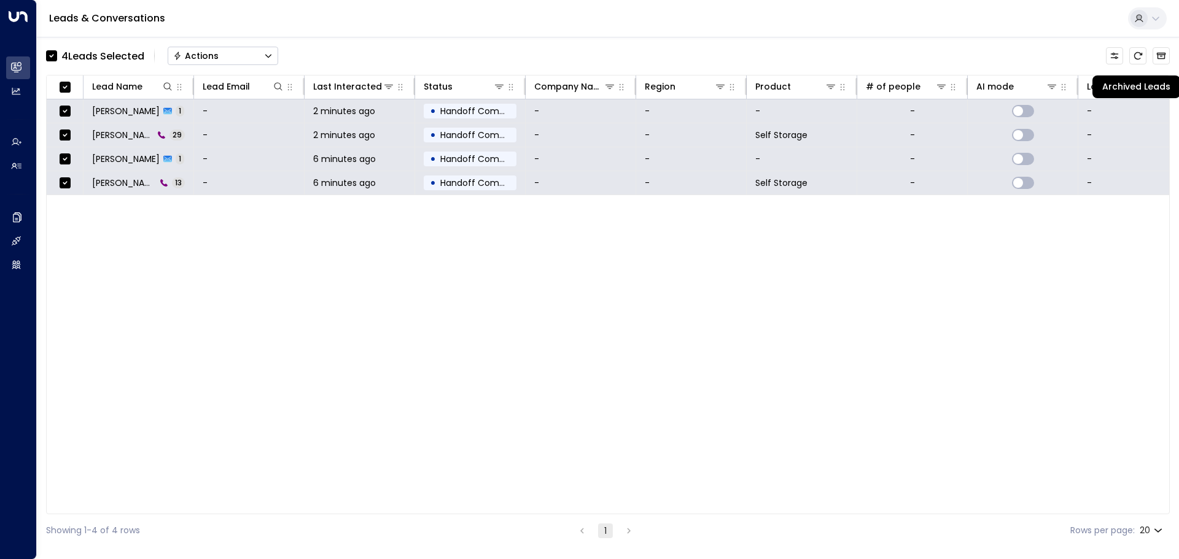
click at [1171, 60] on div "4 Lead s Selected Actions Lead Name Lead Email Last Interacted Status Company N…" at bounding box center [608, 292] width 1142 height 510
click at [263, 56] on button "Actions" at bounding box center [223, 56] width 111 height 18
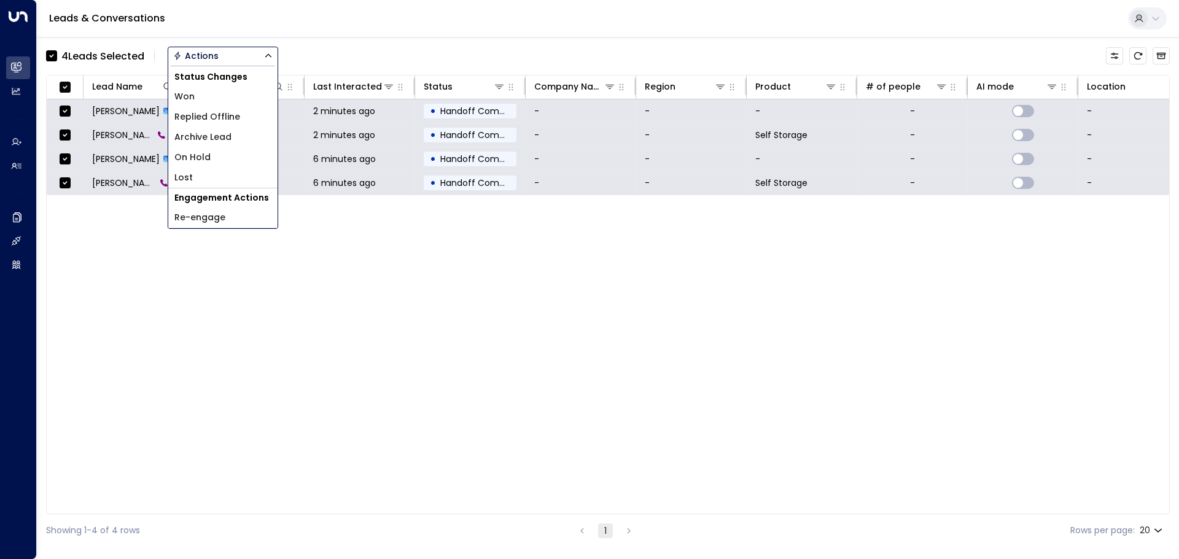
click at [228, 133] on span "Archive Lead" at bounding box center [202, 137] width 57 height 13
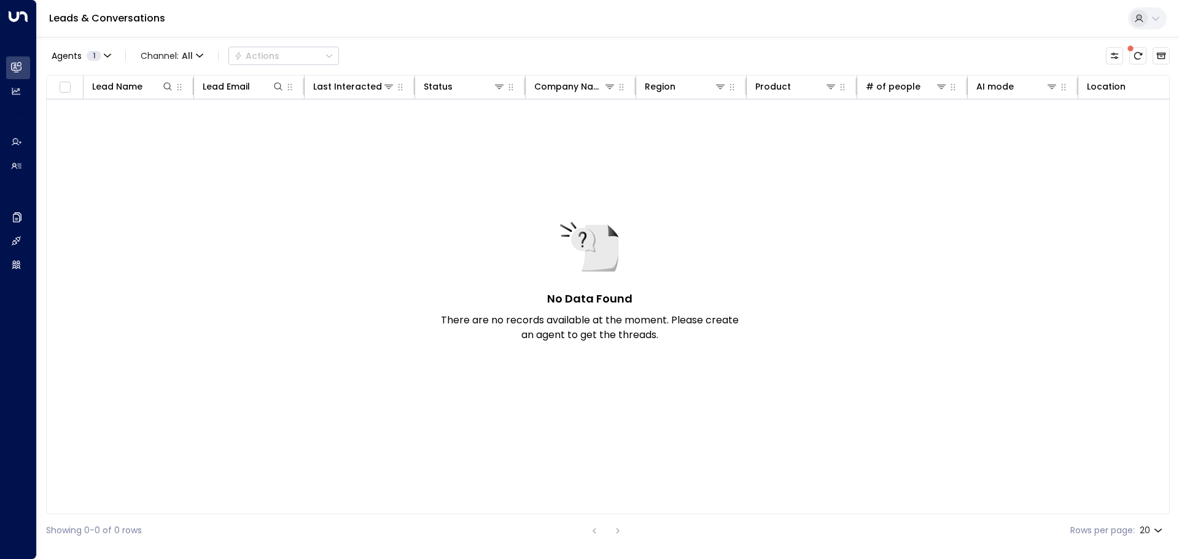
click at [454, 250] on div "No Data Found There are no records available at the moment. Please create an ag…" at bounding box center [589, 280] width 307 height 126
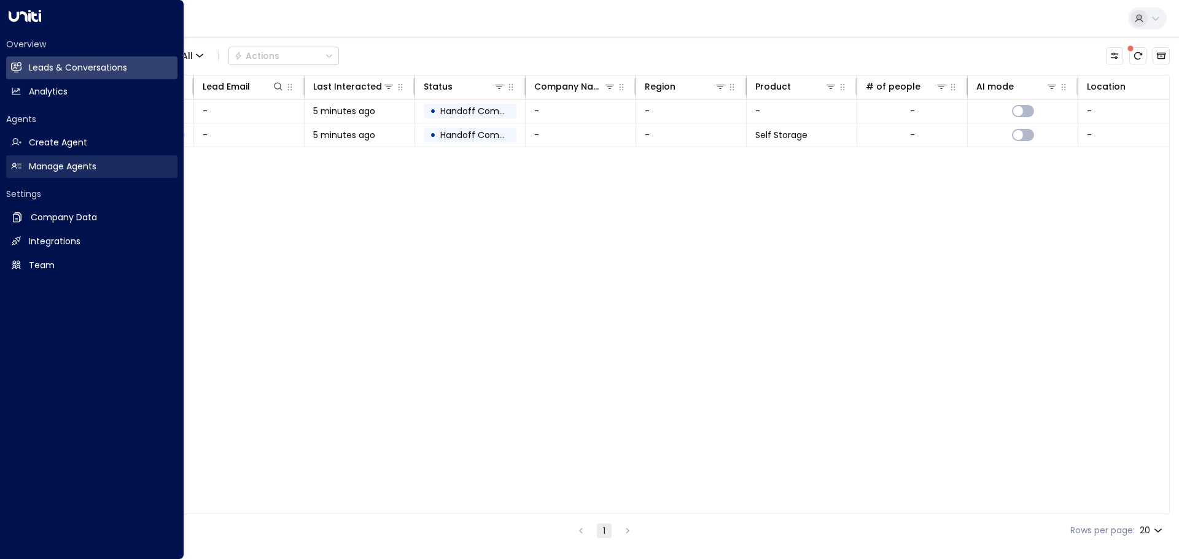
click at [51, 166] on h2 "Manage Agents" at bounding box center [63, 166] width 68 height 13
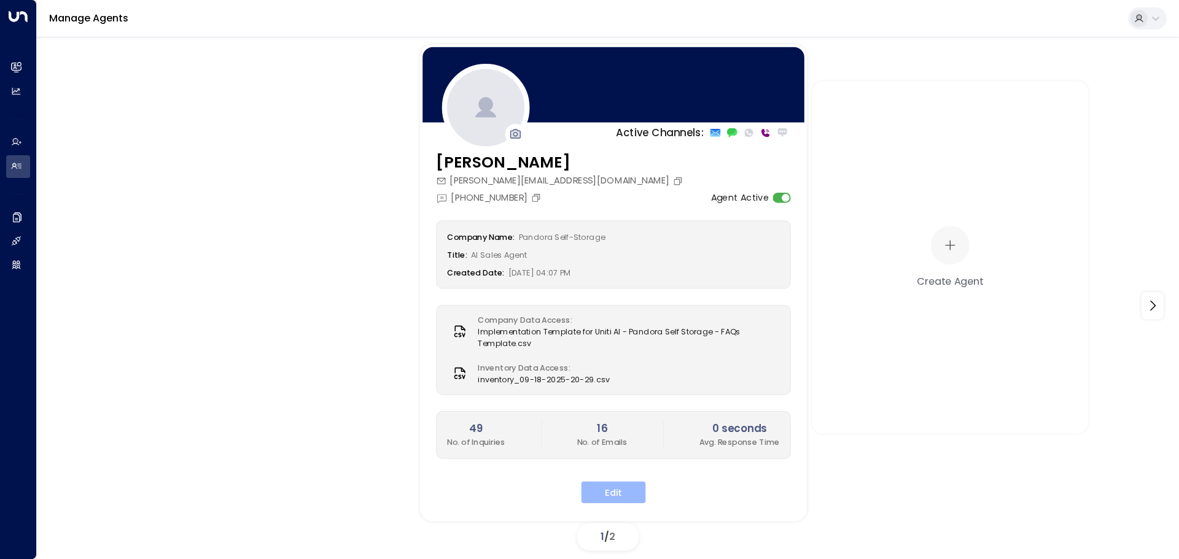
click at [607, 498] on button "Edit" at bounding box center [613, 492] width 64 height 22
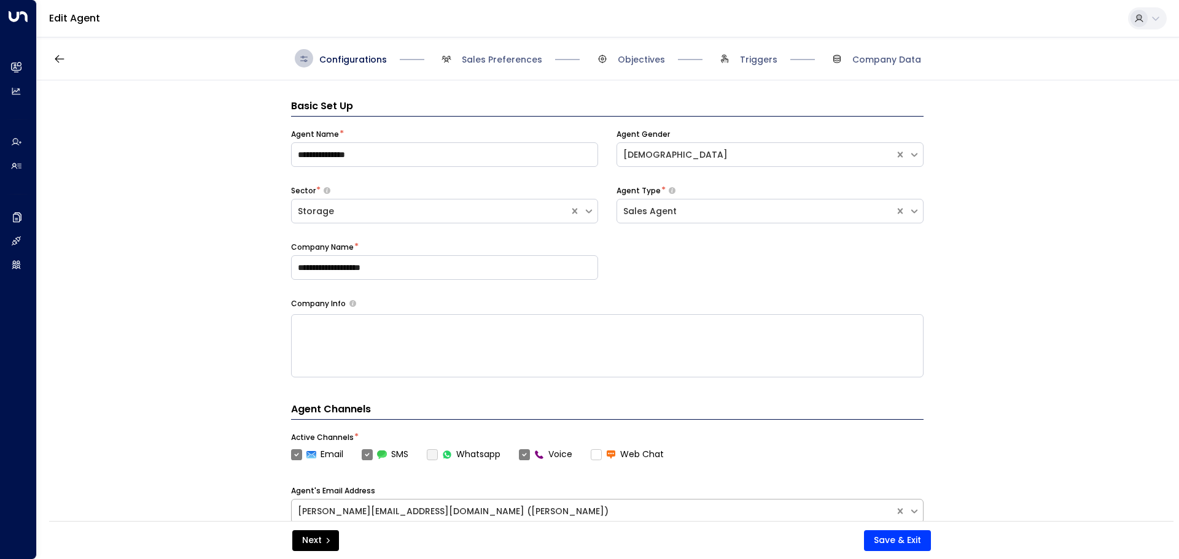
scroll to position [18, 0]
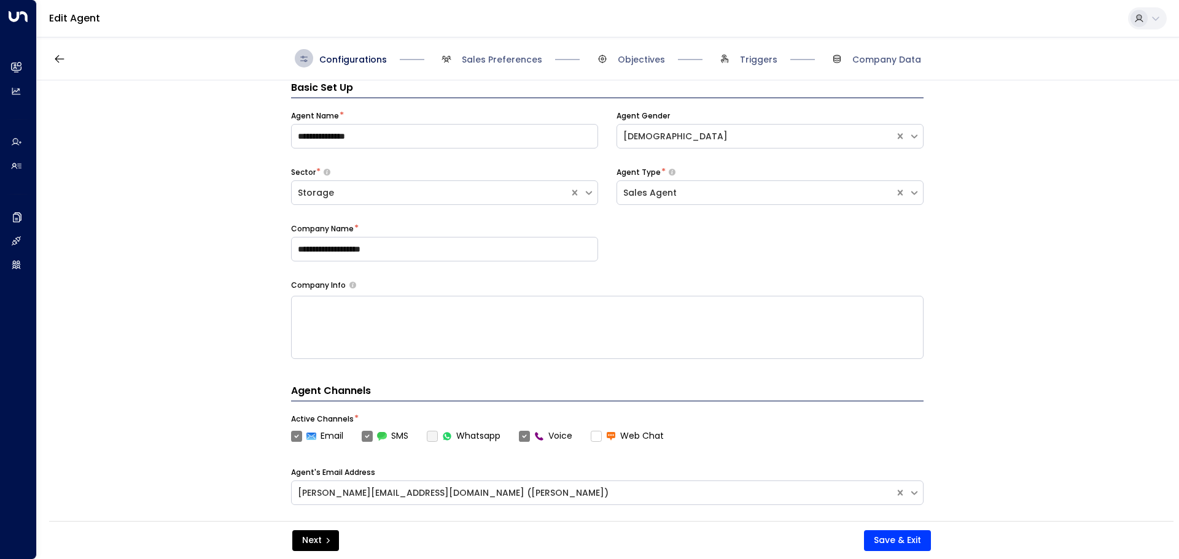
click at [470, 44] on div "Configurations Sales Preferences Objectives Triggers Company Data" at bounding box center [608, 59] width 1142 height 44
click at [477, 60] on span "Sales Preferences" at bounding box center [502, 59] width 80 height 12
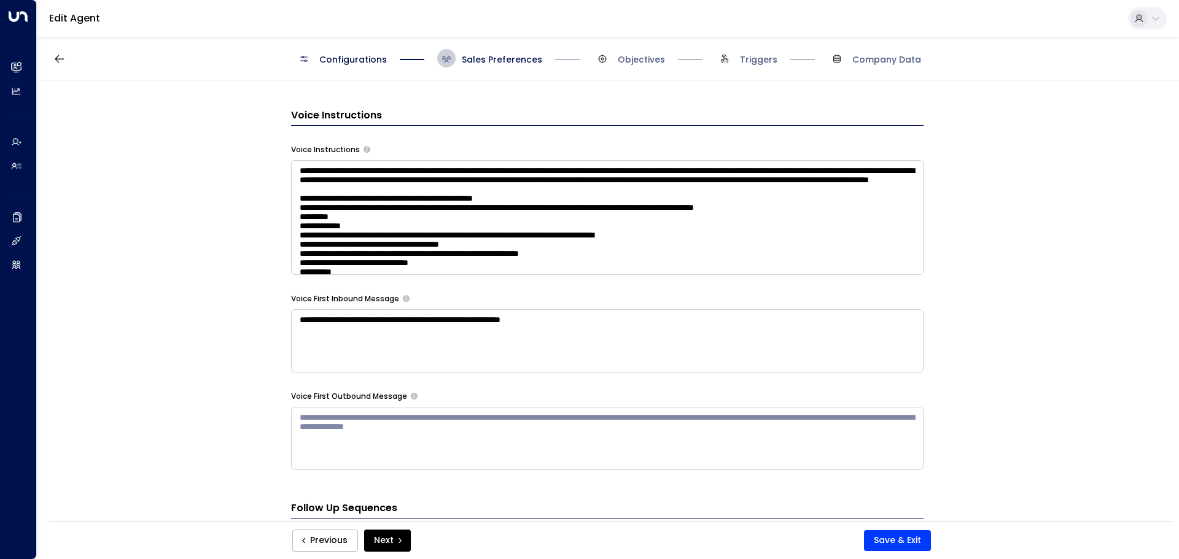
scroll to position [878, 0]
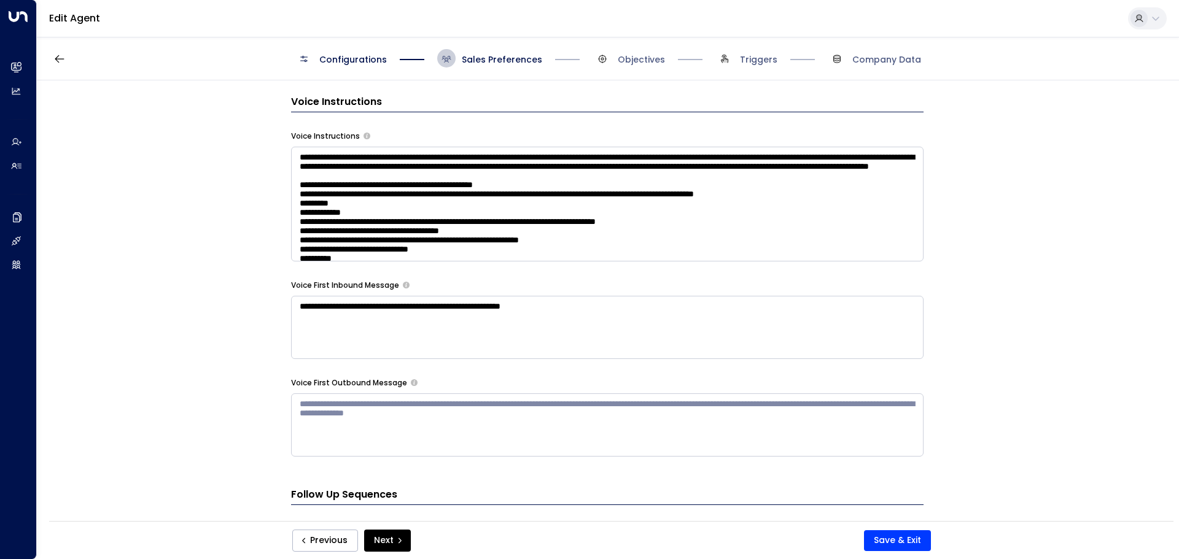
click at [575, 218] on textarea at bounding box center [607, 204] width 632 height 115
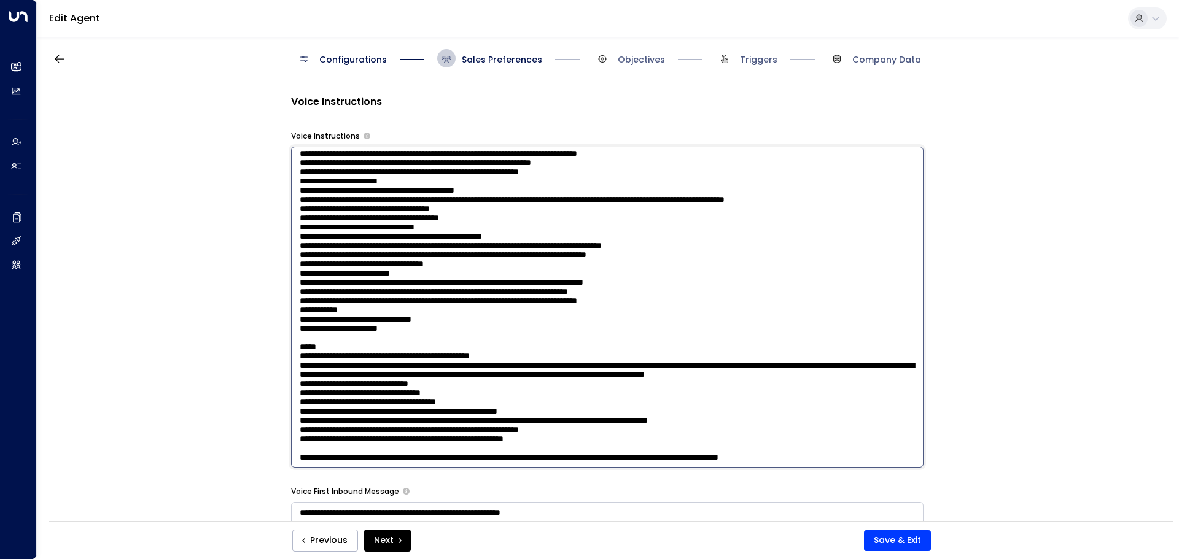
scroll to position [335, 0]
click at [965, 300] on div "**********" at bounding box center [607, 304] width 1141 height 449
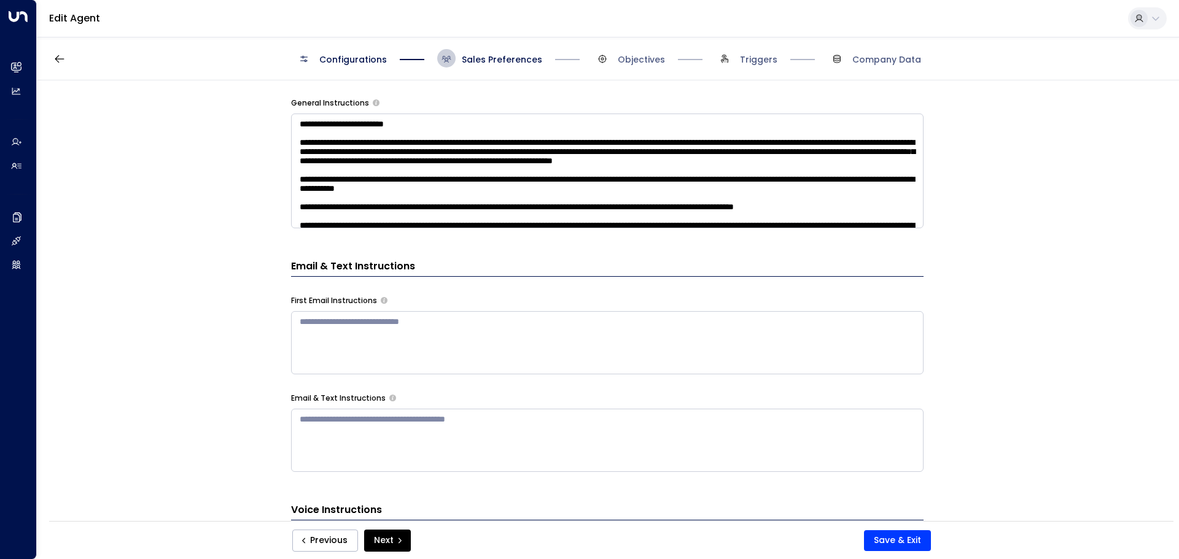
scroll to position [448, 0]
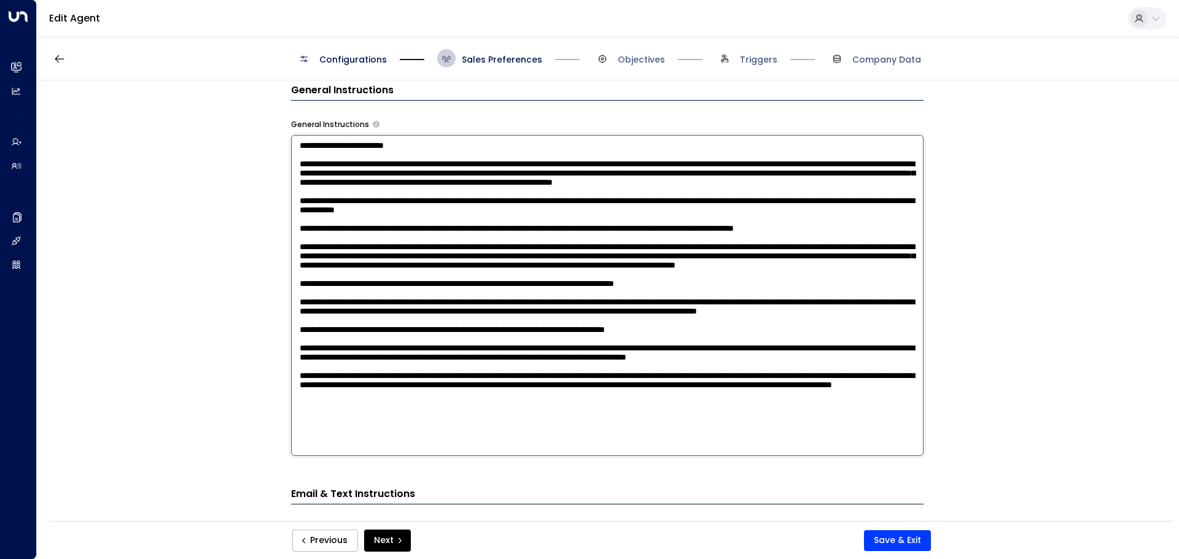
click at [518, 238] on textarea at bounding box center [607, 295] width 632 height 321
click at [678, 444] on textarea at bounding box center [607, 295] width 632 height 321
type textarea "**********"
click at [910, 543] on button "Save & Exit" at bounding box center [897, 540] width 67 height 21
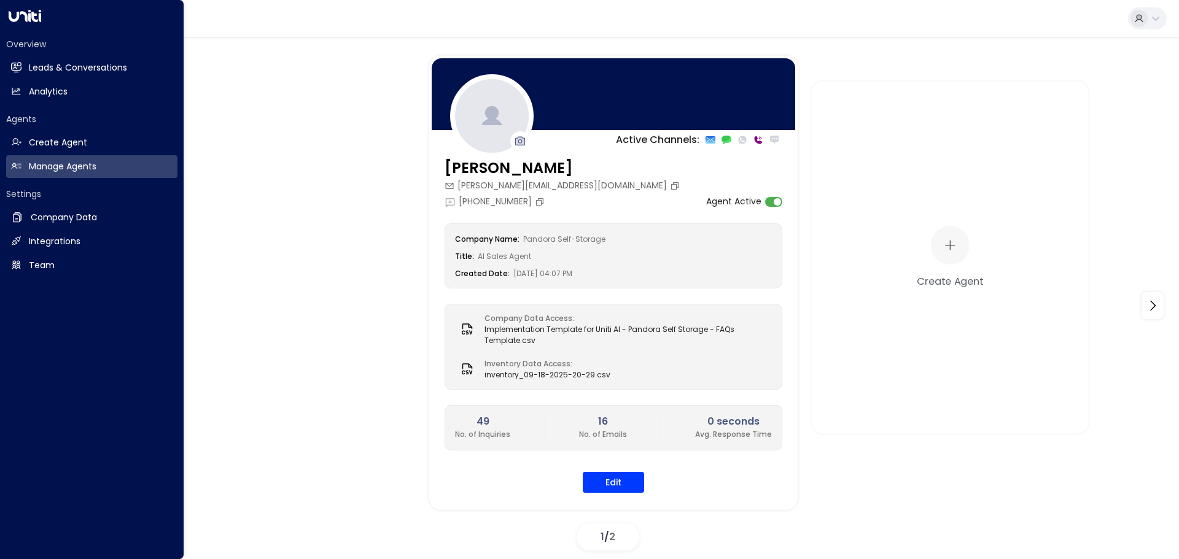
click at [22, 20] on icon at bounding box center [25, 16] width 33 height 12
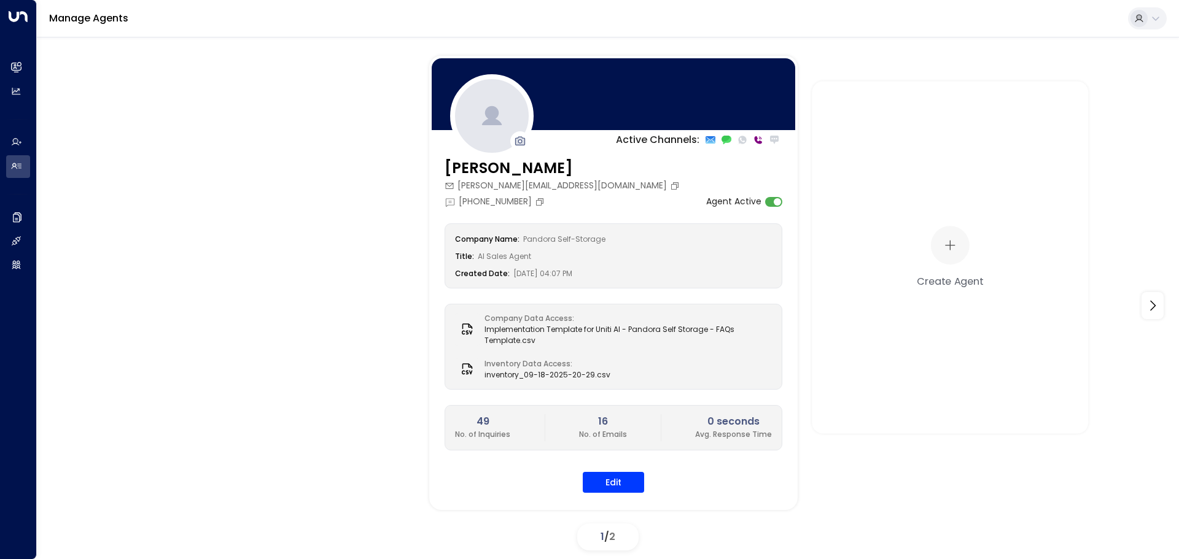
drag, startPoint x: 347, startPoint y: 394, endPoint x: 339, endPoint y: 397, distance: 9.4
click at [347, 393] on div "Active Channels: Julien Tremblay julien.tremblay@pandoramini.com +1 (514) 600-0…" at bounding box center [608, 306] width 1081 height 500
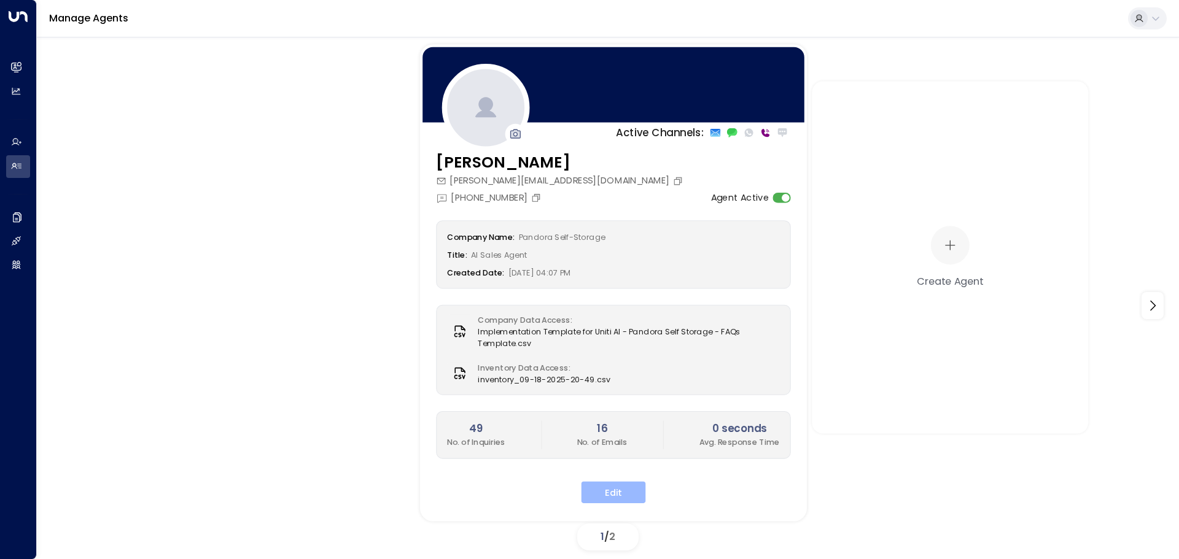
click at [623, 497] on button "Edit" at bounding box center [613, 492] width 64 height 22
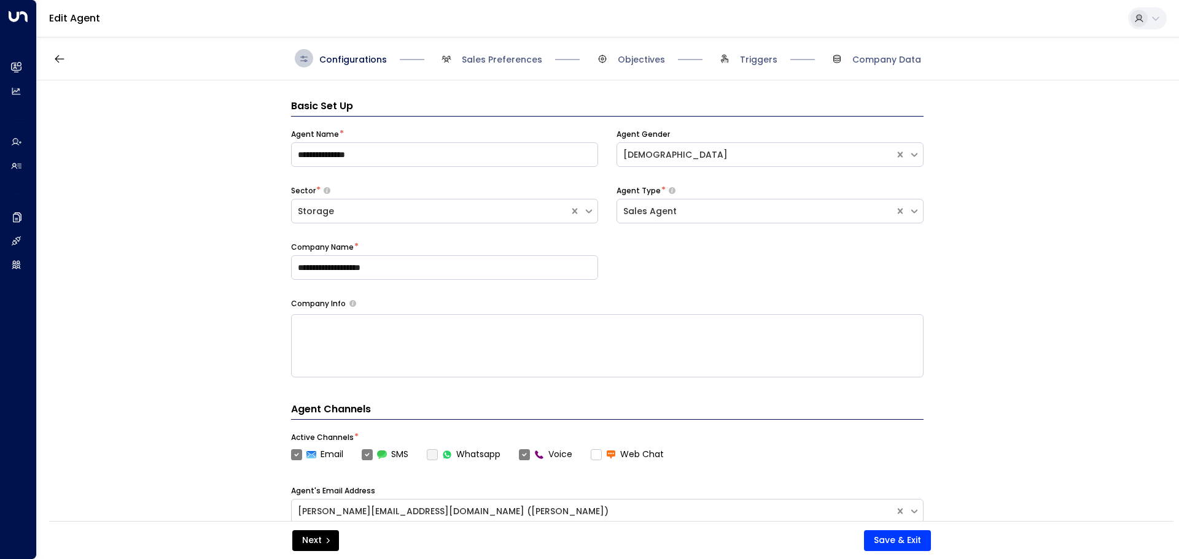
scroll to position [18, 0]
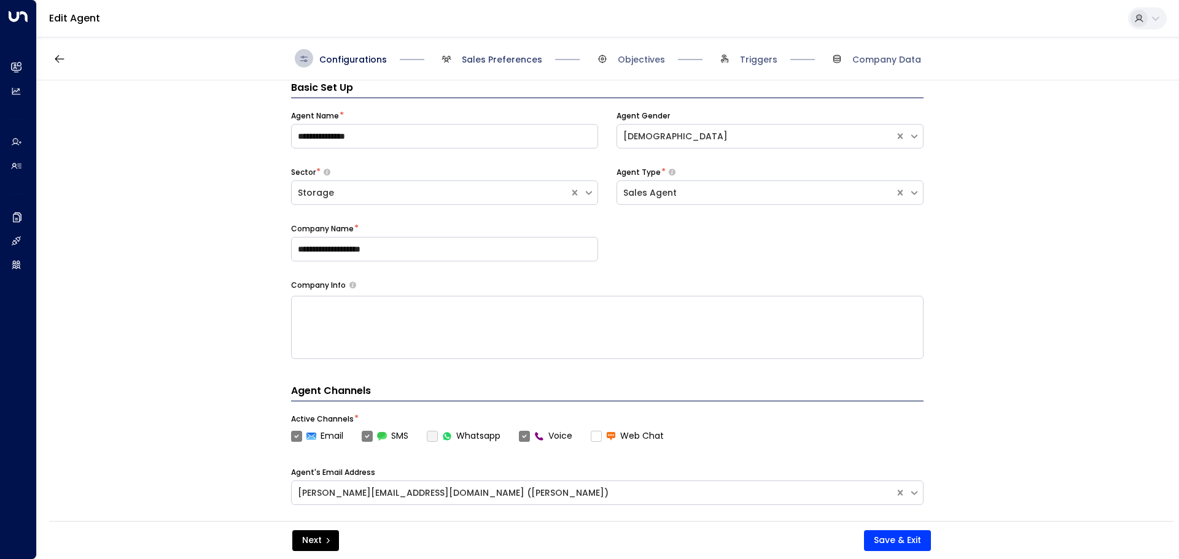
click at [492, 53] on span "Sales Preferences" at bounding box center [502, 59] width 80 height 12
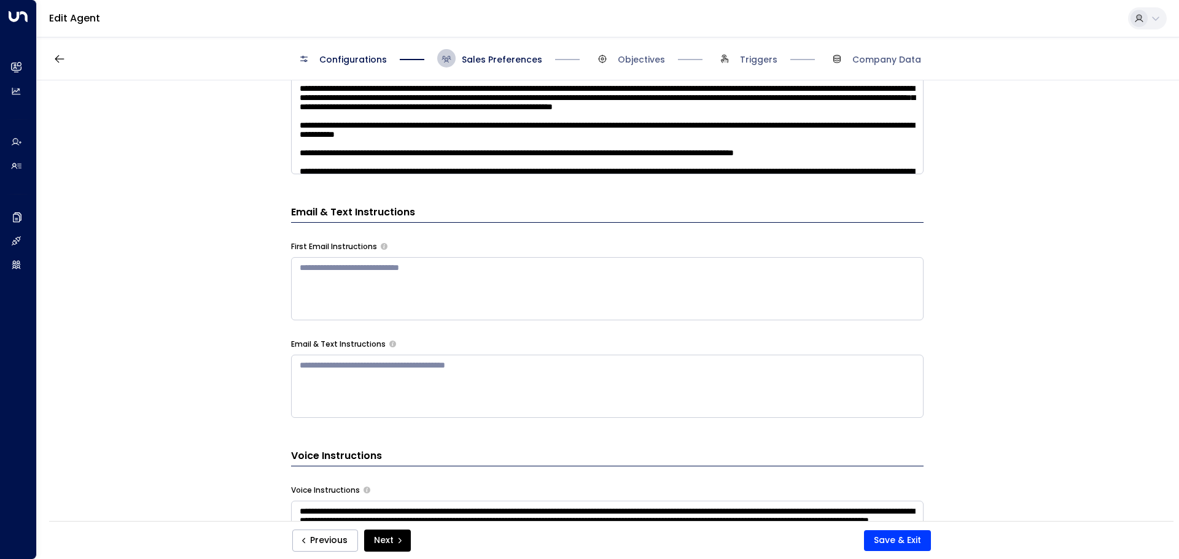
scroll to position [307, 0]
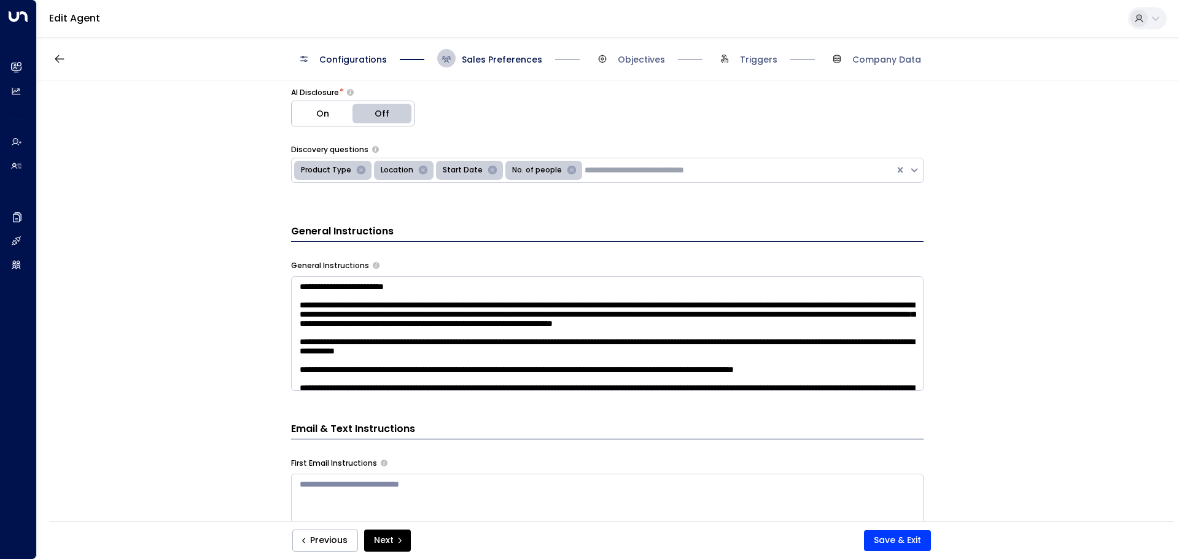
click at [883, 281] on textarea at bounding box center [607, 333] width 632 height 115
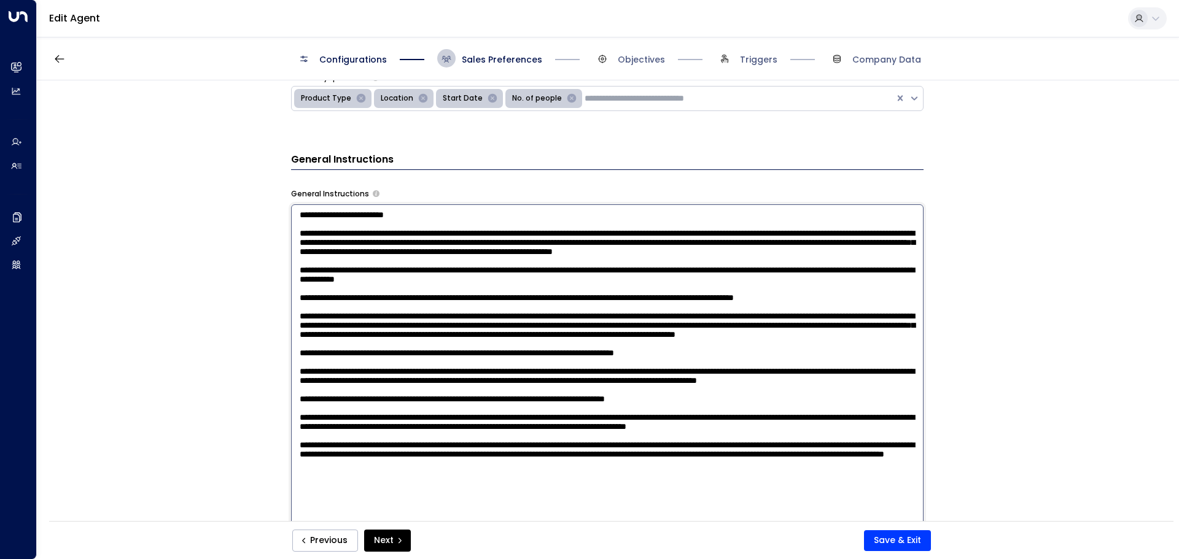
scroll to position [675, 0]
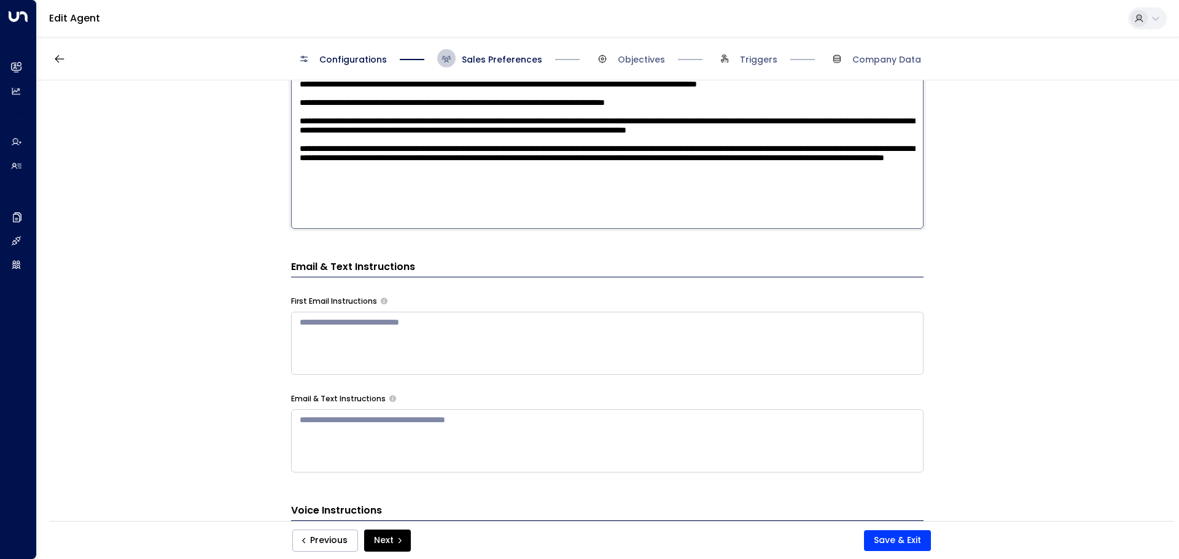
click at [449, 215] on textarea at bounding box center [607, 68] width 632 height 321
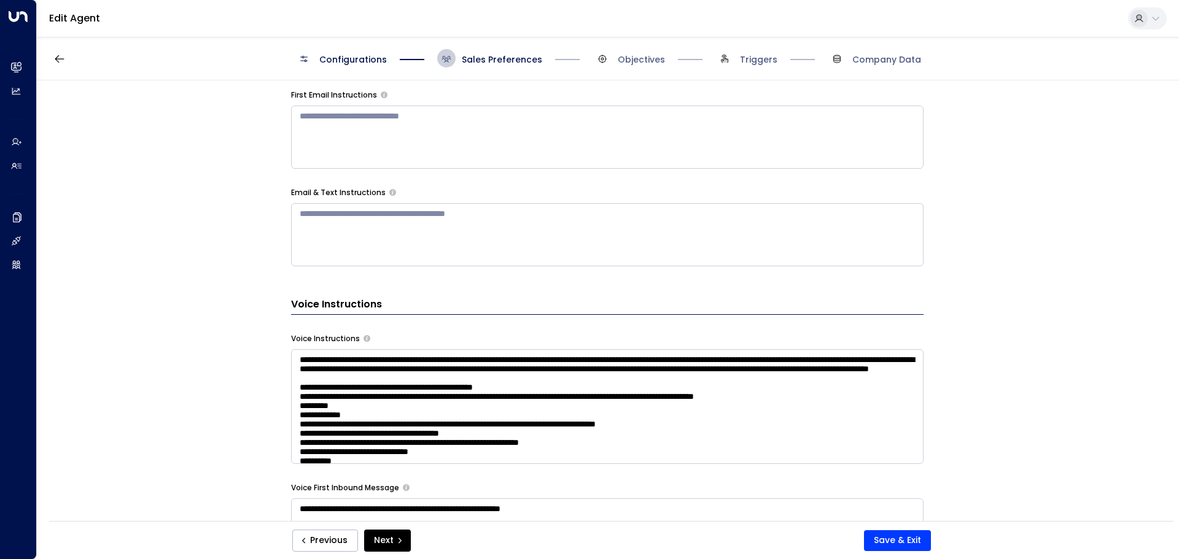
click at [958, 249] on div "**********" at bounding box center [607, 304] width 1141 height 449
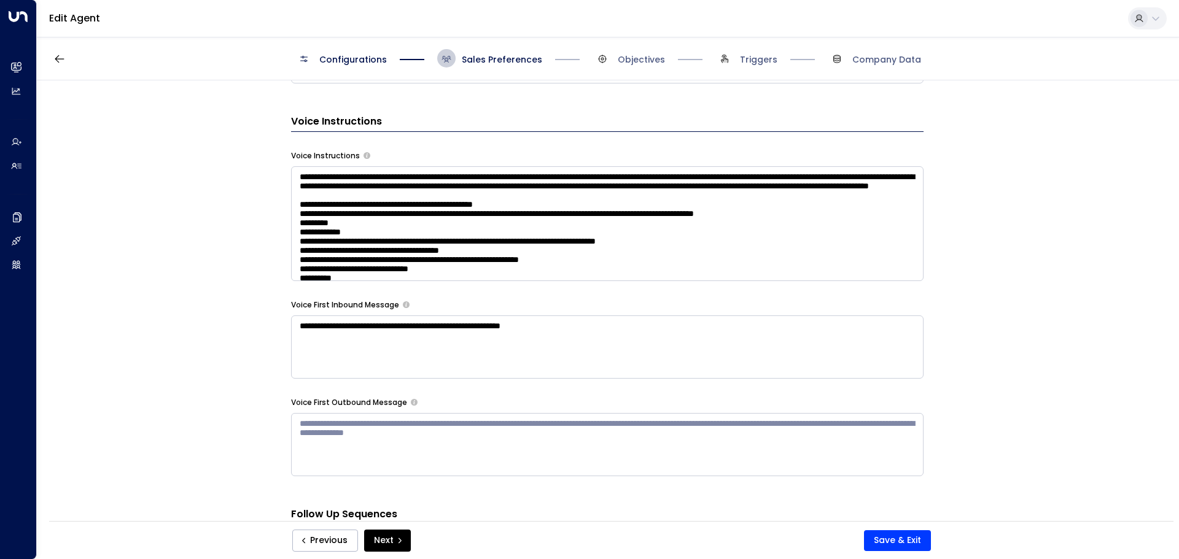
scroll to position [860, 0]
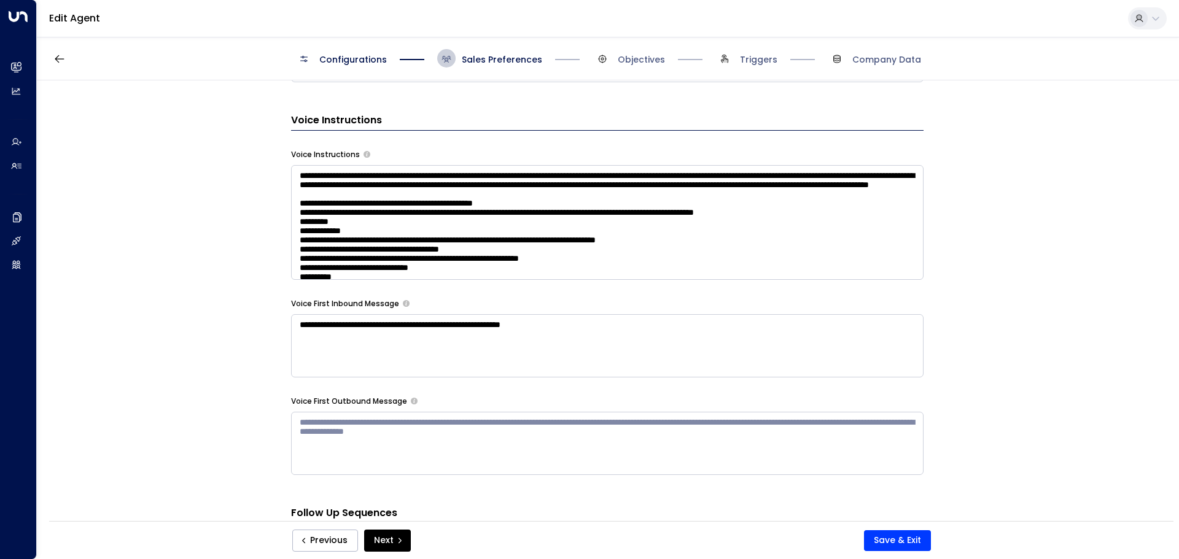
click at [632, 230] on textarea at bounding box center [607, 222] width 632 height 115
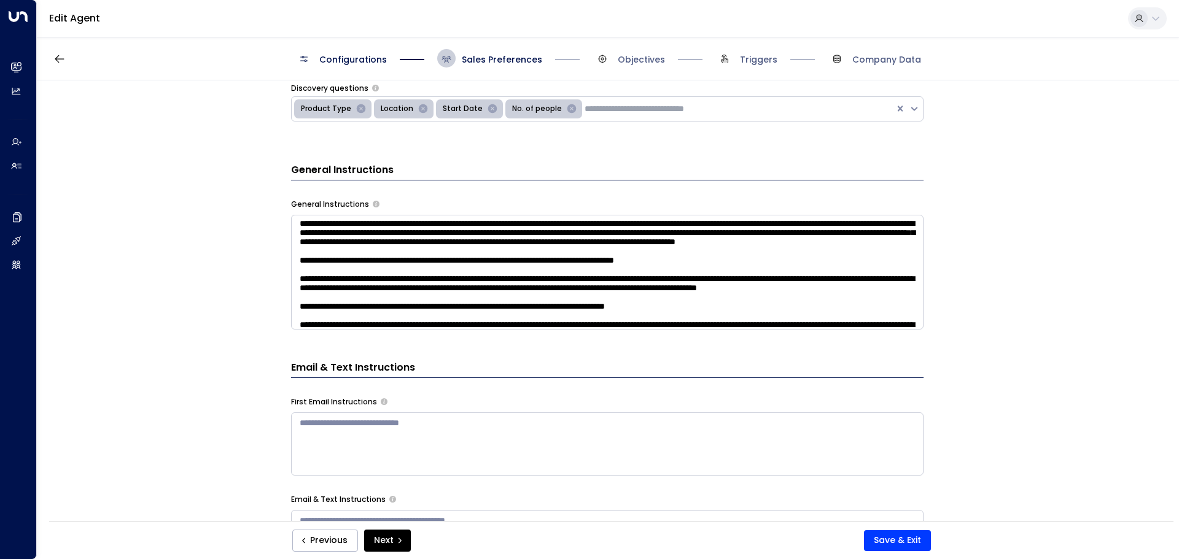
click at [755, 291] on textarea at bounding box center [607, 272] width 632 height 115
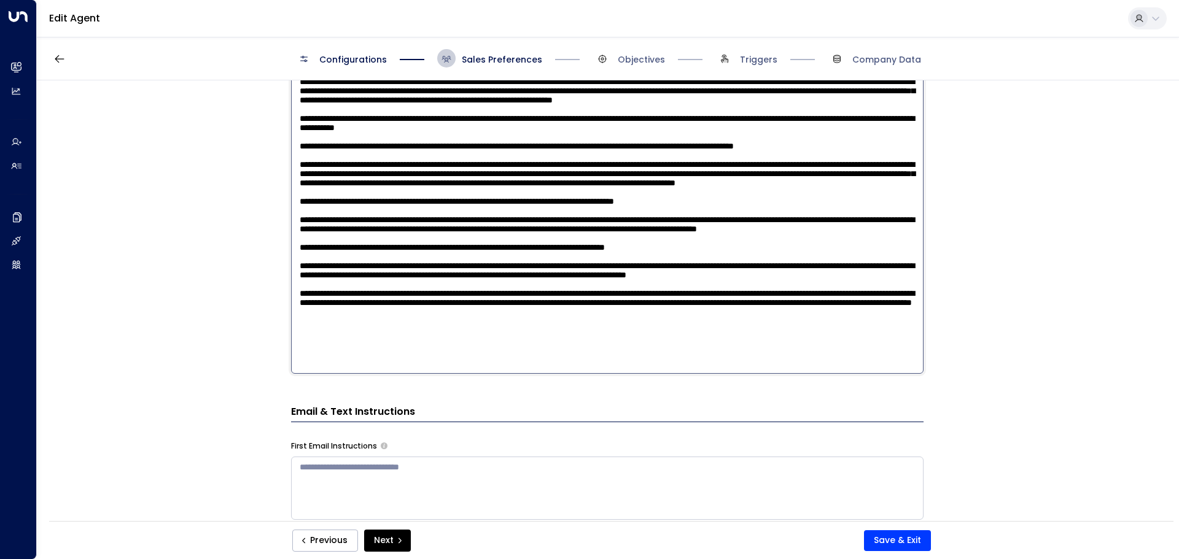
scroll to position [675, 0]
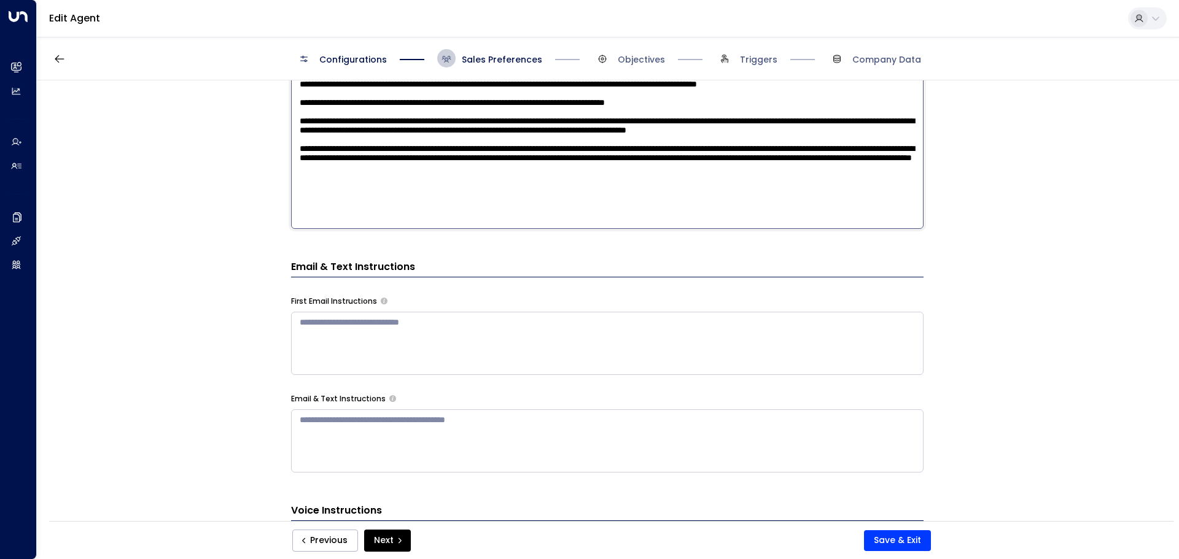
click at [505, 214] on textarea at bounding box center [607, 68] width 632 height 321
type textarea "**********"
click at [899, 525] on div "Previous Next Save & Exit" at bounding box center [611, 540] width 1124 height 38
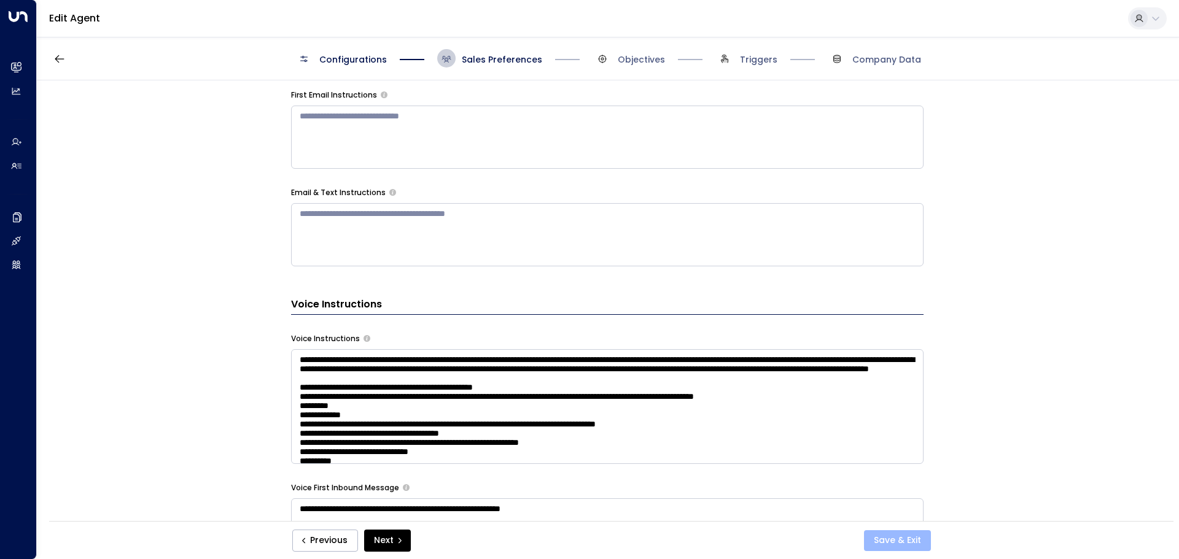
click at [903, 532] on button "Save & Exit" at bounding box center [897, 540] width 67 height 21
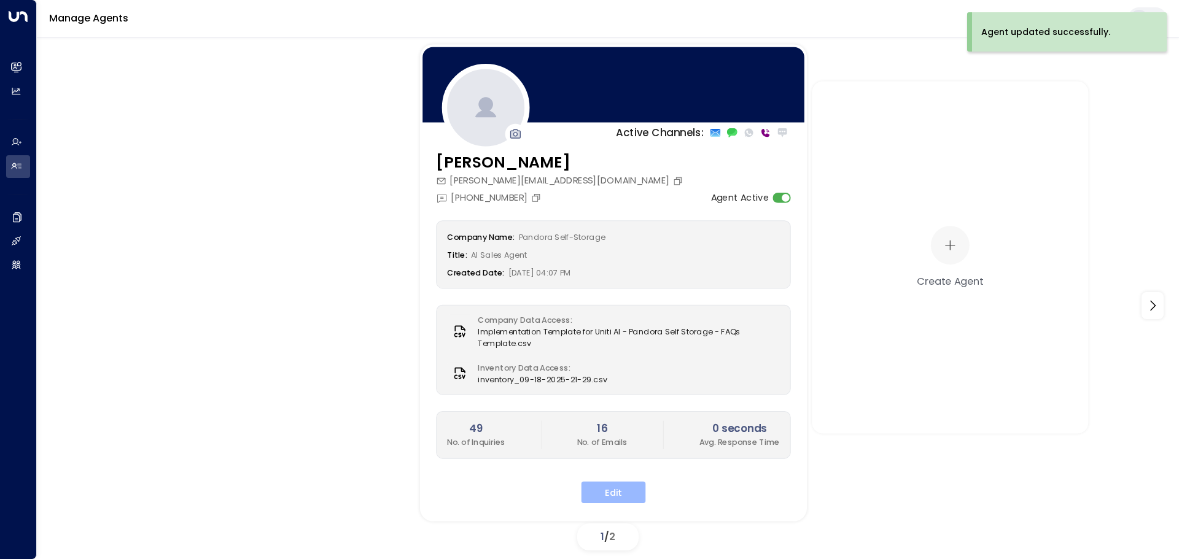
click at [632, 486] on button "Edit" at bounding box center [613, 492] width 64 height 22
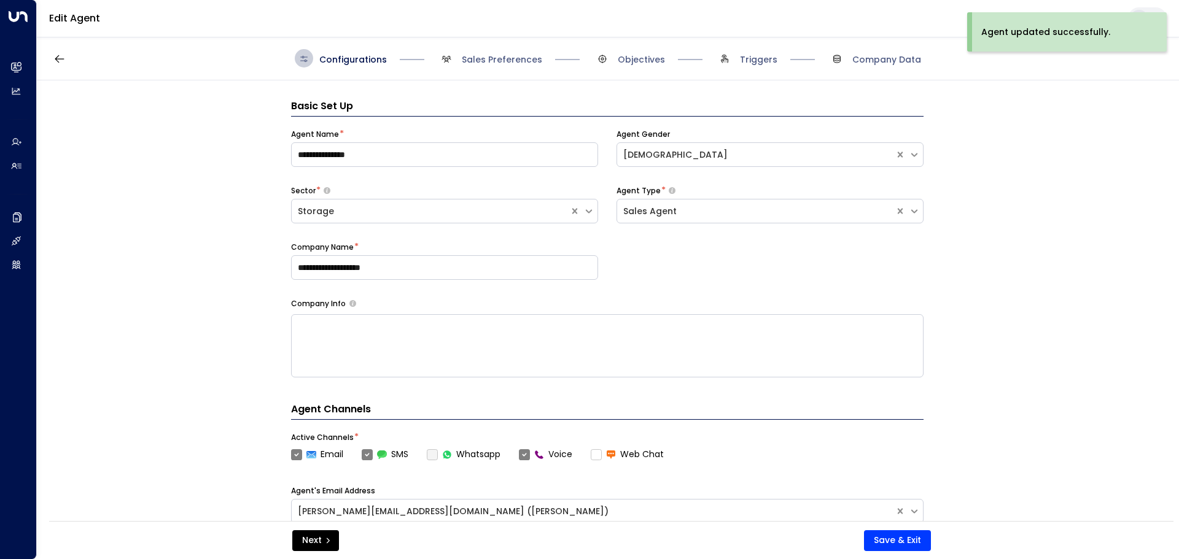
scroll to position [18, 0]
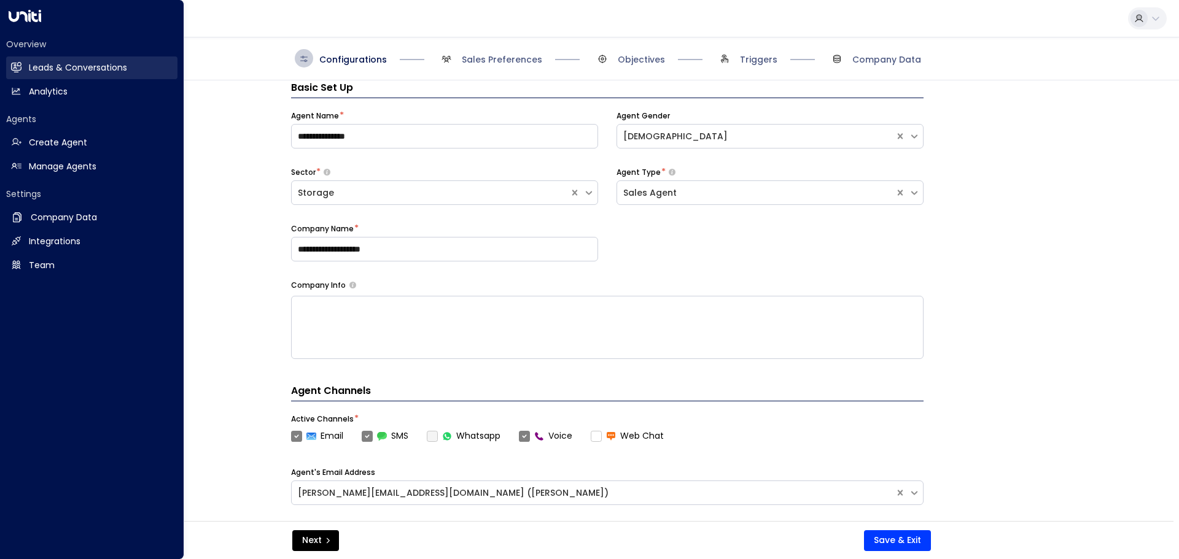
click at [101, 76] on link "Leads & Conversations Leads & Conversations" at bounding box center [91, 67] width 171 height 23
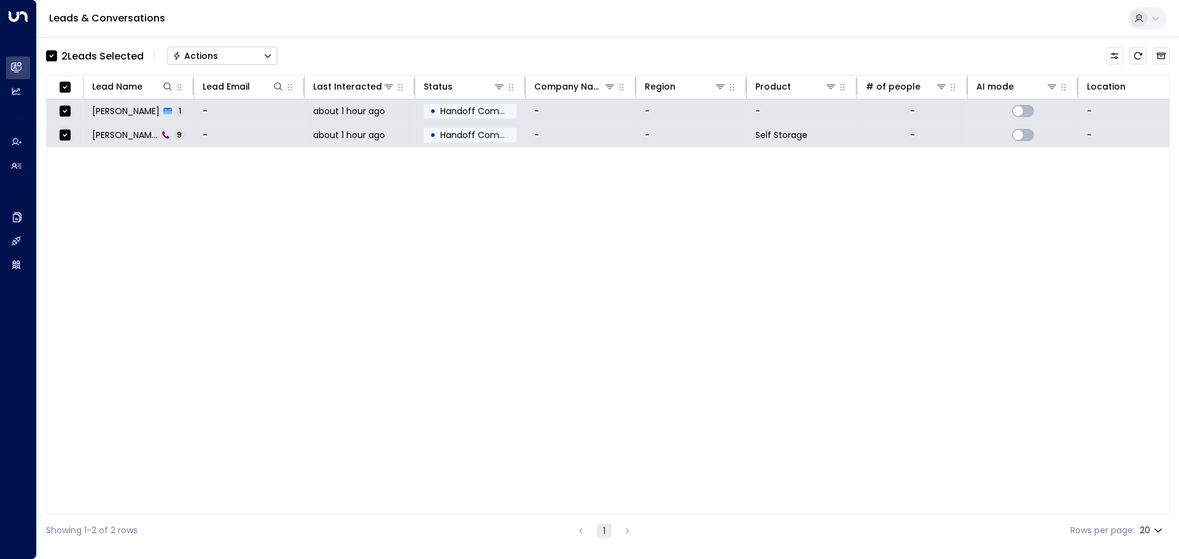
click at [200, 51] on div "Actions" at bounding box center [195, 55] width 45 height 11
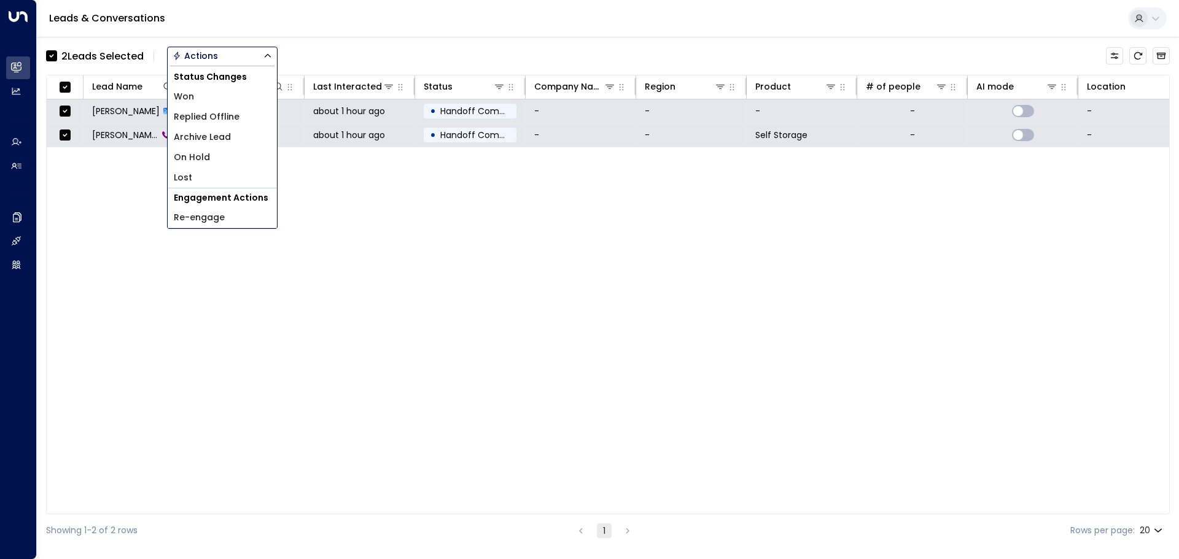
click at [223, 136] on span "Archive Lead" at bounding box center [202, 137] width 57 height 13
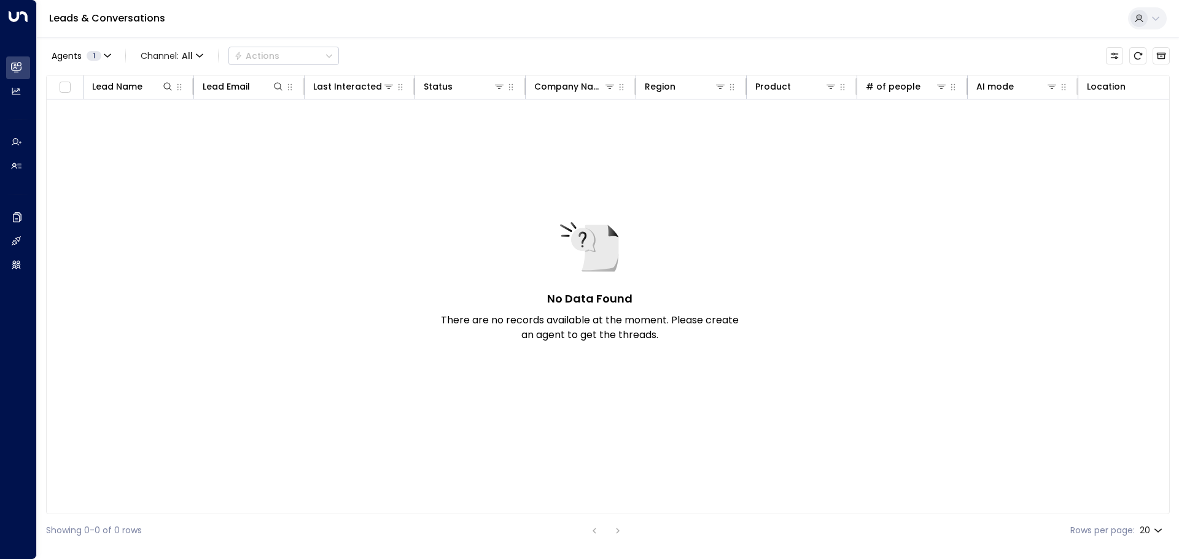
click at [761, 296] on div "No Data Found There are no records available at the moment. Please create an ag…" at bounding box center [770, 292] width 1446 height 387
click at [92, 56] on span "1" at bounding box center [94, 56] width 15 height 10
click at [136, 166] on div at bounding box center [589, 279] width 1179 height 559
click at [247, 141] on div "No Data Found There are no records available at the moment. Please create an ag…" at bounding box center [770, 292] width 1446 height 387
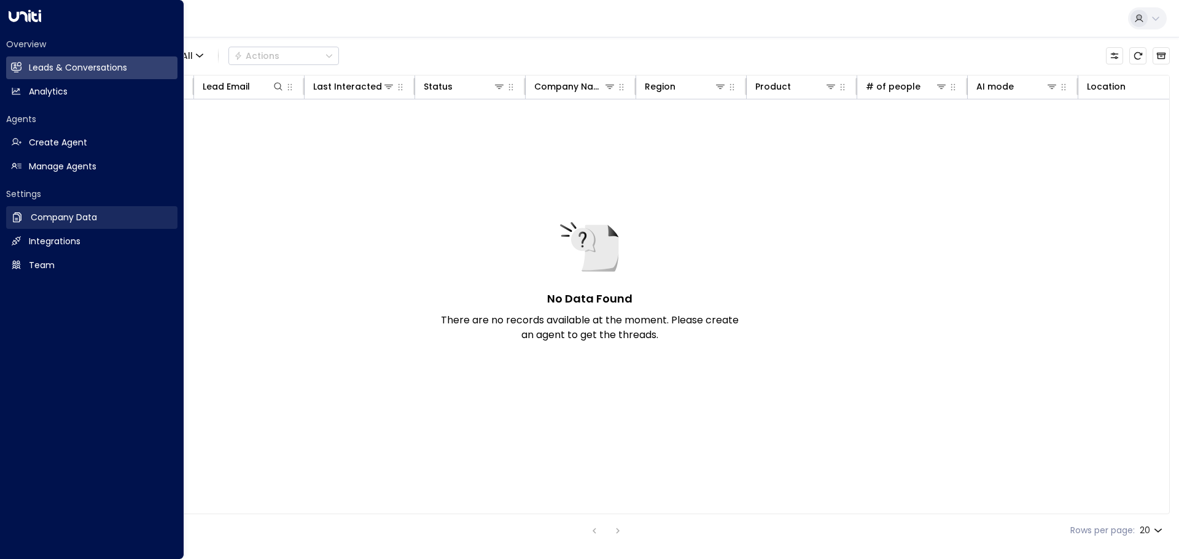
click at [26, 219] on link "Company Data Company Data" at bounding box center [91, 217] width 171 height 23
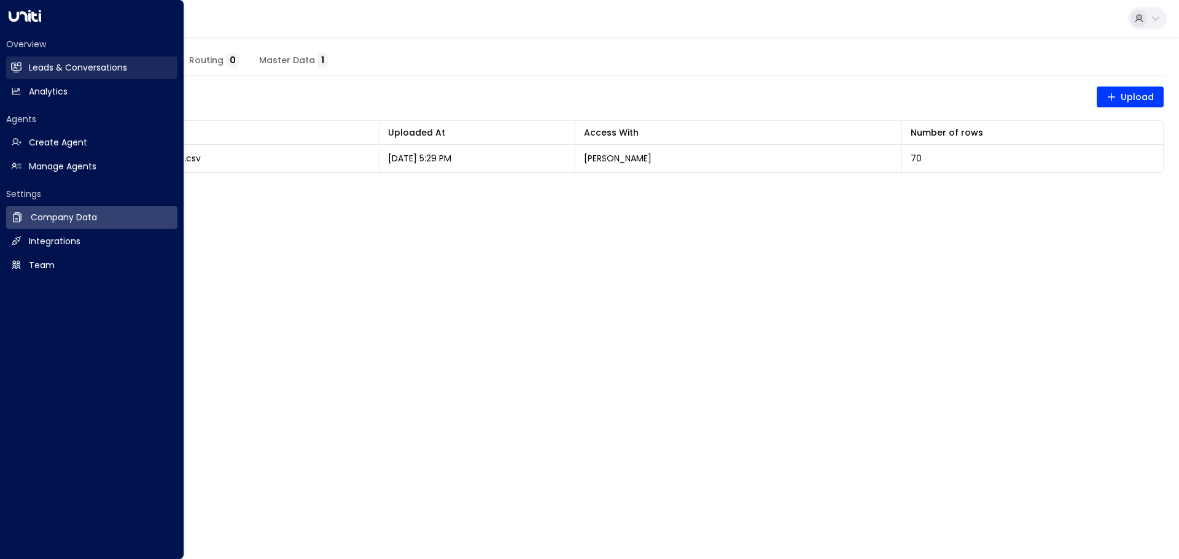
click at [26, 74] on link "Leads & Conversations Leads & Conversations" at bounding box center [91, 67] width 171 height 23
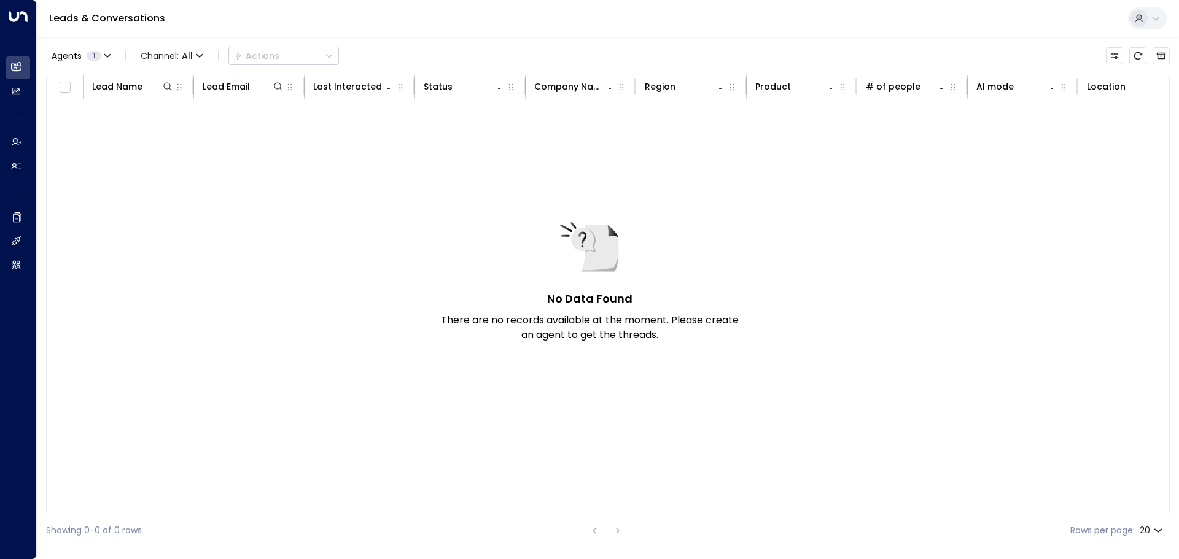
click at [489, 174] on div "No Data Found There are no records available at the moment. Please create an ag…" at bounding box center [770, 292] width 1446 height 387
click at [667, 255] on div "No Data Found There are no records available at the moment. Please create an ag…" at bounding box center [589, 280] width 307 height 126
